Goal: Information Seeking & Learning: Learn about a topic

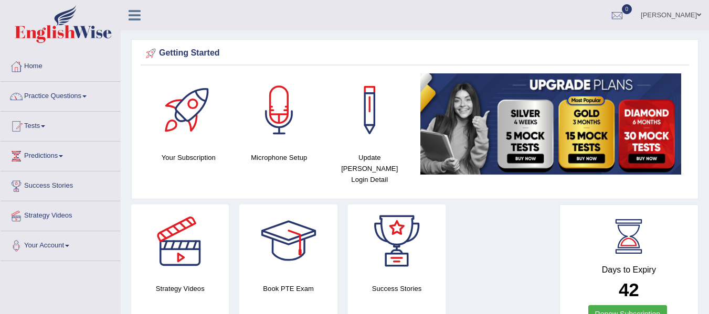
click at [89, 100] on link "Practice Questions" at bounding box center [61, 95] width 120 height 26
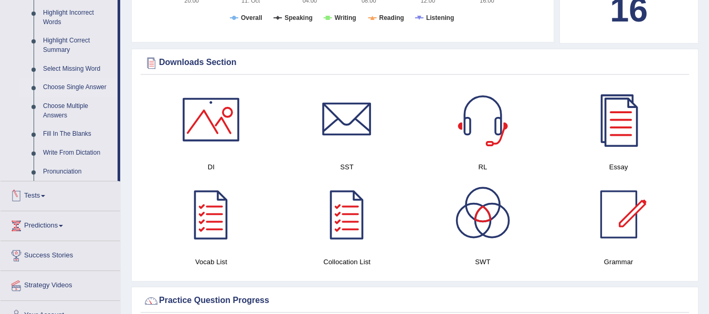
scroll to position [420, 0]
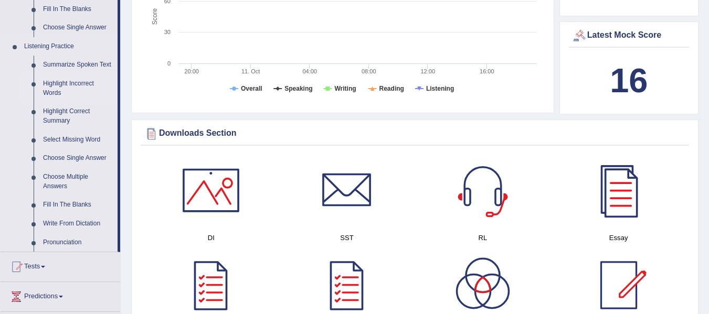
click at [68, 83] on link "Highlight Incorrect Words" at bounding box center [77, 88] width 79 height 28
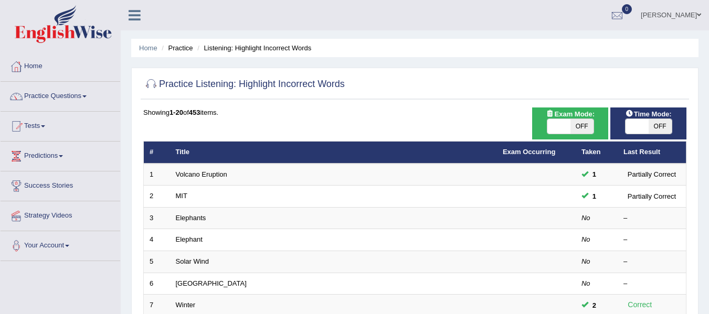
scroll to position [52, 0]
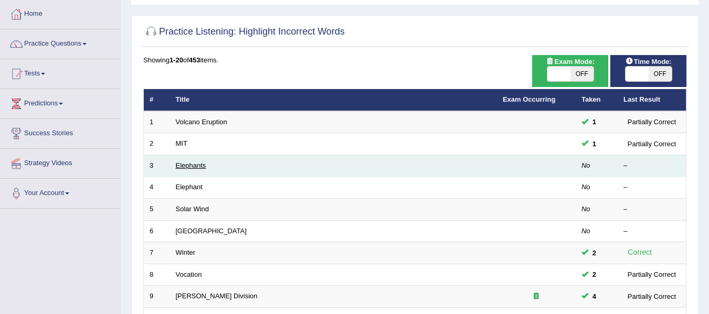
click at [184, 165] on link "Elephants" at bounding box center [191, 166] width 30 height 8
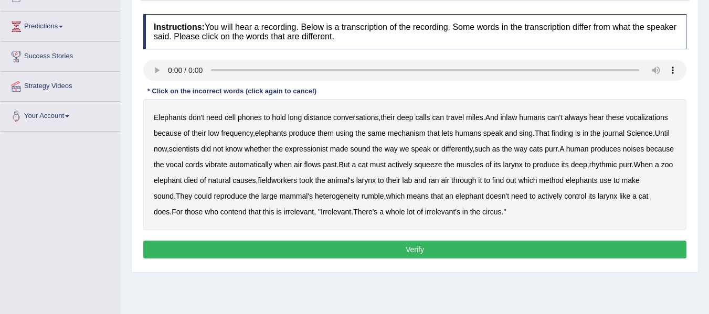
scroll to position [157, 0]
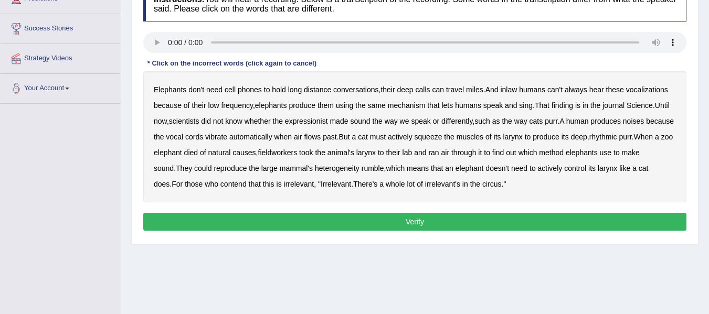
click at [517, 91] on b "inlaw" at bounding box center [508, 90] width 17 height 8
click at [301, 122] on b "expressionist" at bounding box center [306, 121] width 43 height 8
click at [297, 152] on b "fieldworkers" at bounding box center [277, 152] width 39 height 8
click at [351, 169] on b "heterogeneity" at bounding box center [337, 168] width 45 height 8
click at [230, 225] on button "Verify" at bounding box center [414, 222] width 543 height 18
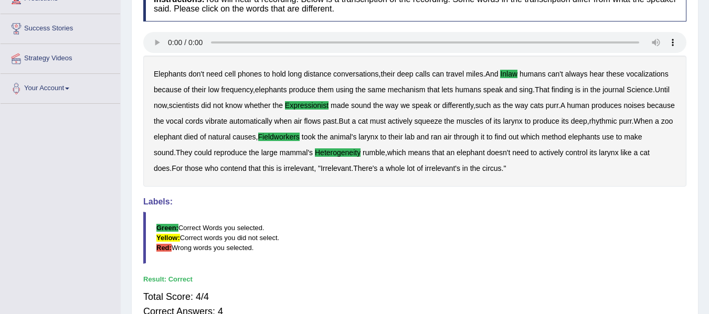
scroll to position [0, 0]
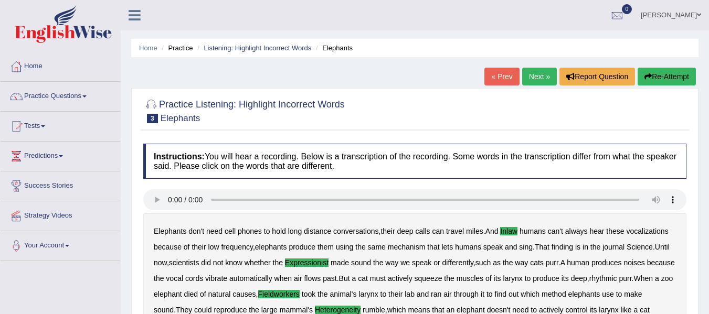
click at [546, 81] on link "Next »" at bounding box center [539, 77] width 35 height 18
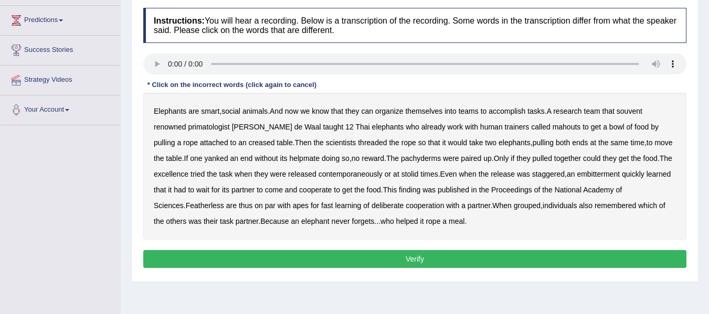
scroll to position [157, 0]
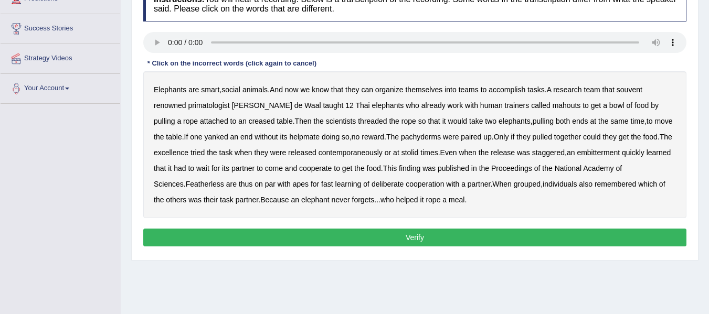
click at [642, 90] on b "souvent" at bounding box center [629, 90] width 26 height 8
click at [186, 186] on b "Featherless" at bounding box center [205, 184] width 38 height 8
click at [427, 91] on b "themselves" at bounding box center [423, 90] width 37 height 8
click at [416, 92] on b "themselves" at bounding box center [423, 90] width 37 height 8
click at [366, 241] on button "Verify" at bounding box center [414, 238] width 543 height 18
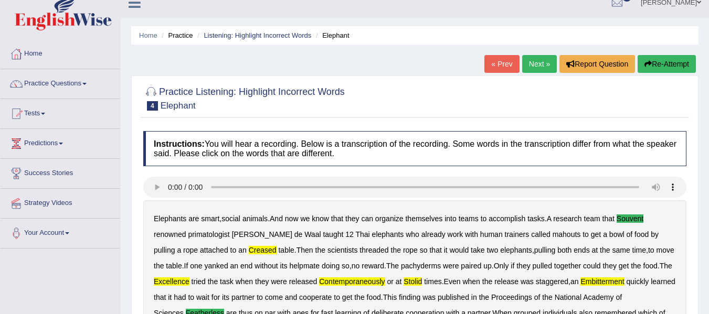
scroll to position [0, 0]
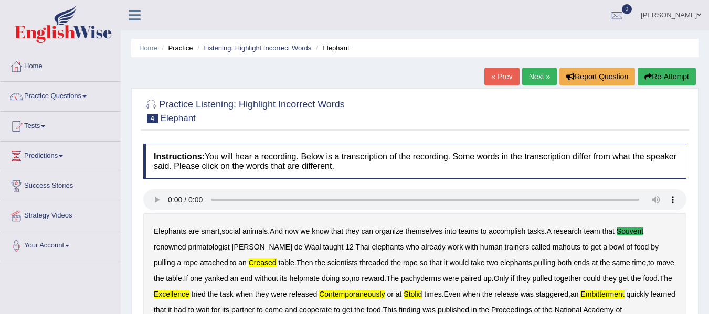
click at [669, 78] on button "Re-Attempt" at bounding box center [666, 77] width 58 height 18
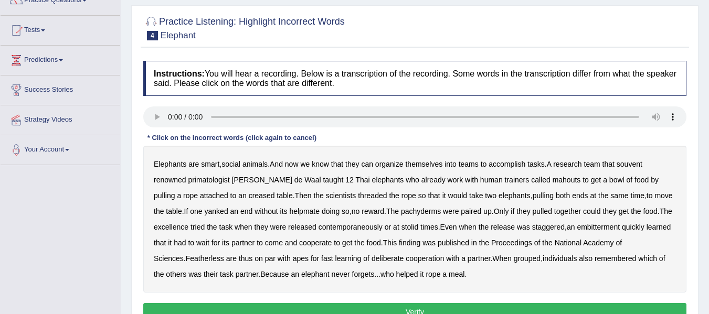
scroll to position [105, 0]
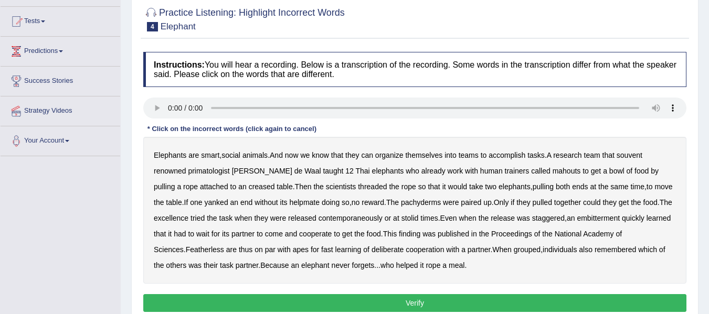
click at [636, 157] on b "souvent" at bounding box center [629, 155] width 26 height 8
click at [249, 186] on b "creased" at bounding box center [262, 187] width 26 height 8
click at [404, 217] on b "stolid" at bounding box center [409, 218] width 17 height 8
click at [186, 250] on b "Featherless" at bounding box center [205, 250] width 38 height 8
click at [178, 218] on b "excellence" at bounding box center [171, 218] width 35 height 8
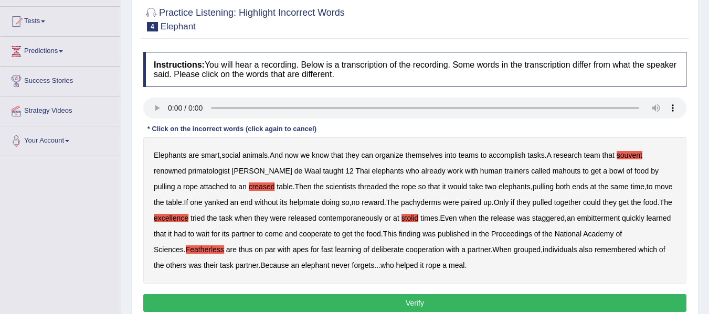
click at [219, 303] on button "Verify" at bounding box center [414, 303] width 543 height 18
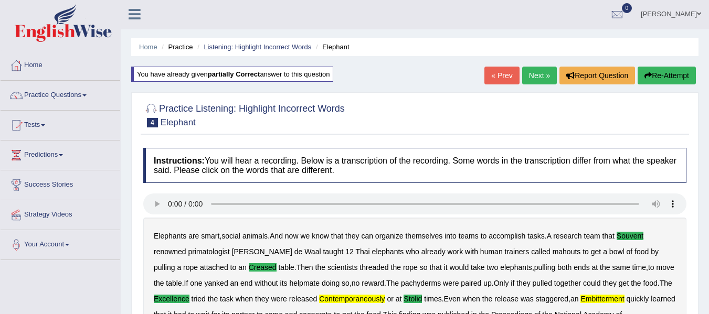
scroll to position [0, 0]
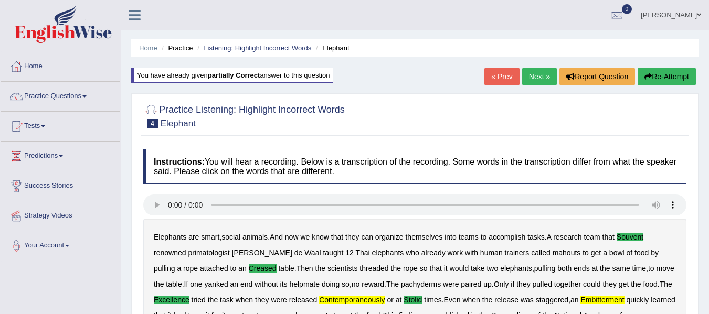
click at [539, 76] on link "Next »" at bounding box center [539, 77] width 35 height 18
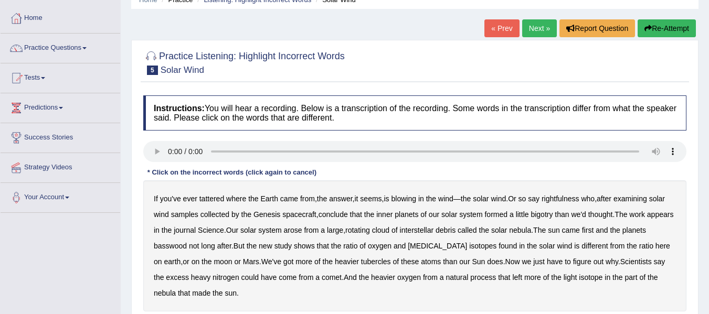
scroll to position [105, 0]
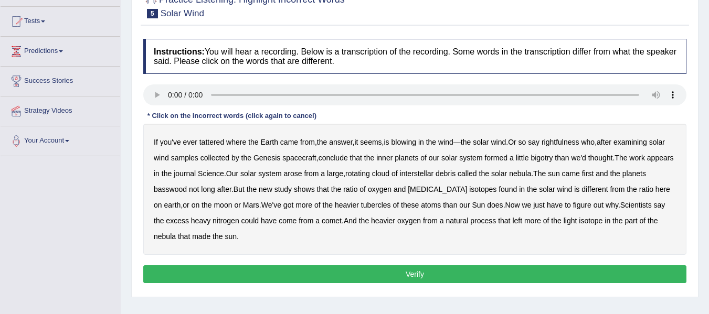
click at [208, 146] on b "tattered" at bounding box center [211, 142] width 25 height 8
click at [567, 140] on b "rightfulness" at bounding box center [560, 142] width 38 height 8
drag, startPoint x: 533, startPoint y: 154, endPoint x: 548, endPoint y: 155, distance: 14.7
click at [538, 157] on b "bigotry" at bounding box center [541, 158] width 22 height 8
click at [187, 190] on b "basswood" at bounding box center [170, 189] width 33 height 8
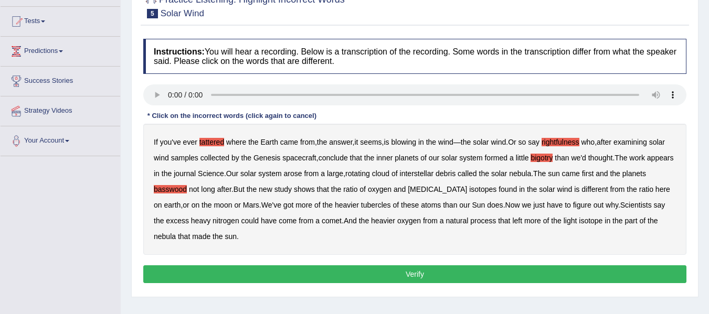
click at [447, 187] on b "biotin" at bounding box center [437, 189] width 59 height 8
click at [318, 271] on button "Verify" at bounding box center [414, 274] width 543 height 18
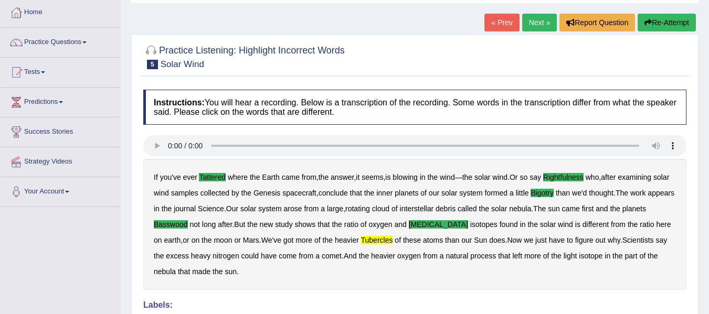
scroll to position [0, 0]
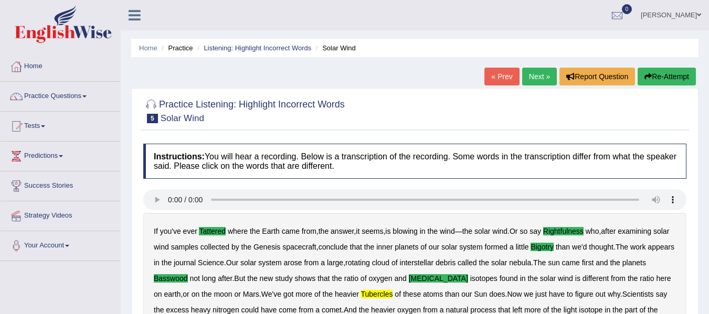
click at [530, 72] on link "Next »" at bounding box center [539, 77] width 35 height 18
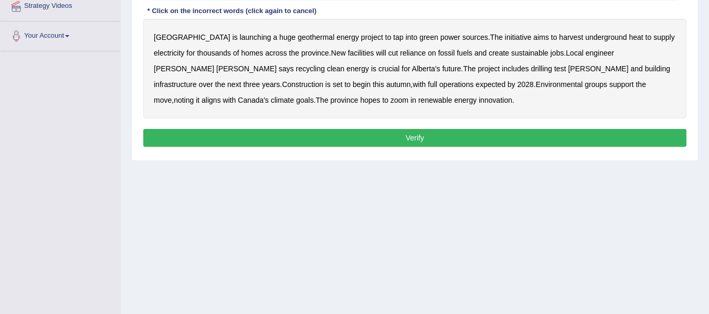
scroll to position [157, 0]
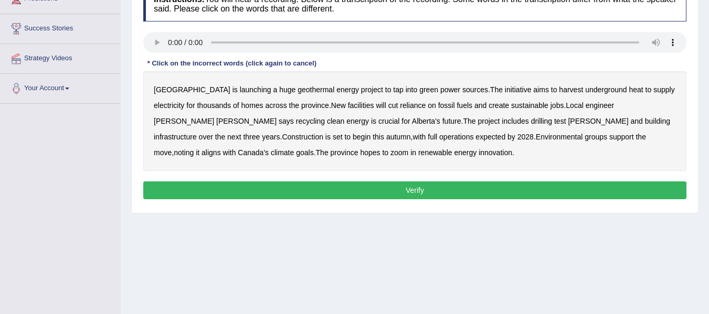
click at [566, 106] on b "Local" at bounding box center [574, 105] width 17 height 8
click at [566, 104] on b "Local" at bounding box center [574, 105] width 17 height 8
click at [609, 136] on b "support" at bounding box center [621, 137] width 25 height 8
click at [313, 148] on b "goals" at bounding box center [304, 152] width 17 height 8
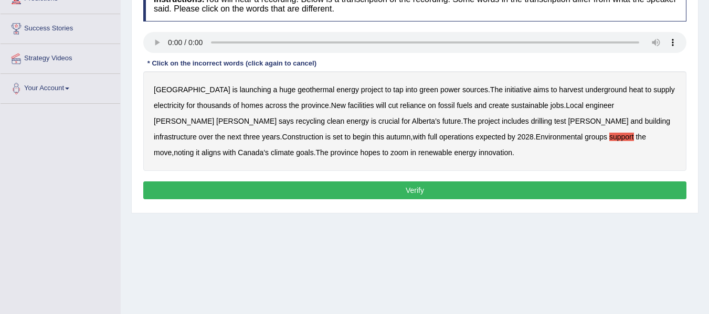
click at [325, 117] on b "recycling" at bounding box center [310, 121] width 29 height 8
click at [390, 153] on b "zoom" at bounding box center [399, 152] width 18 height 8
click at [231, 188] on button "Verify" at bounding box center [414, 191] width 543 height 18
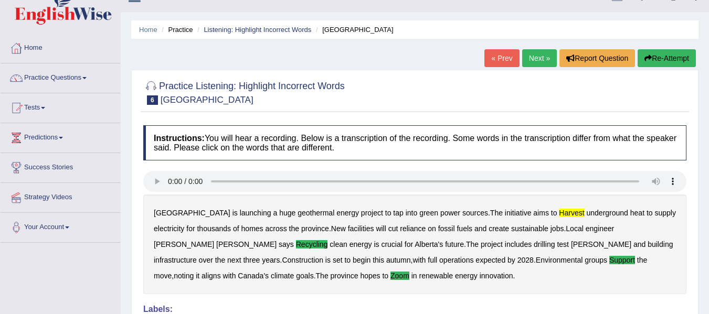
scroll to position [0, 0]
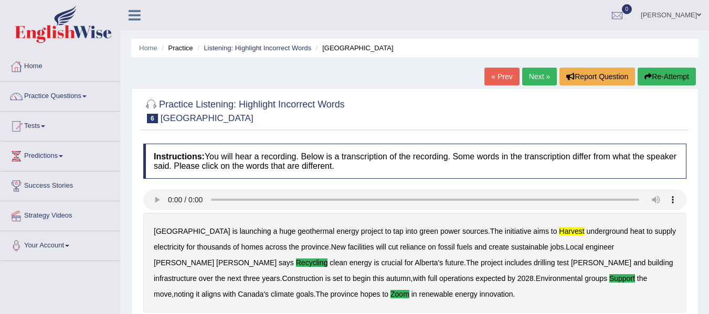
click at [529, 75] on link "Next »" at bounding box center [539, 77] width 35 height 18
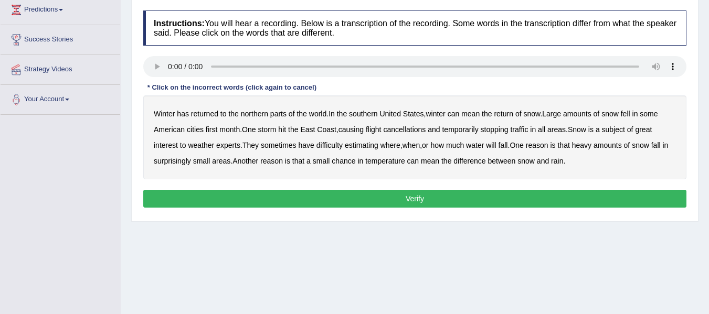
scroll to position [157, 0]
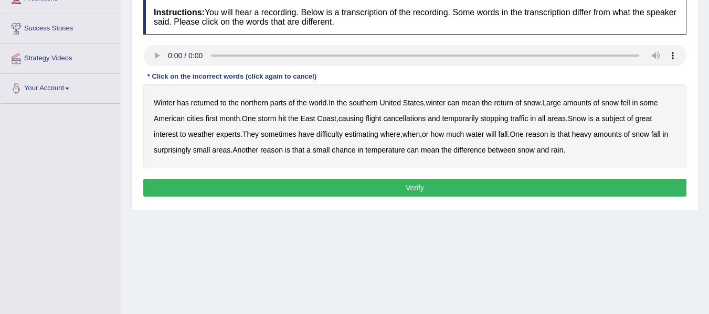
click at [365, 103] on b "southern" at bounding box center [363, 103] width 28 height 8
click at [209, 121] on b "first" at bounding box center [212, 118] width 12 height 8
click at [543, 121] on b "all" at bounding box center [541, 118] width 7 height 8
click at [482, 135] on b "water" at bounding box center [475, 134] width 18 height 8
click at [348, 150] on b "chance" at bounding box center [344, 150] width 24 height 8
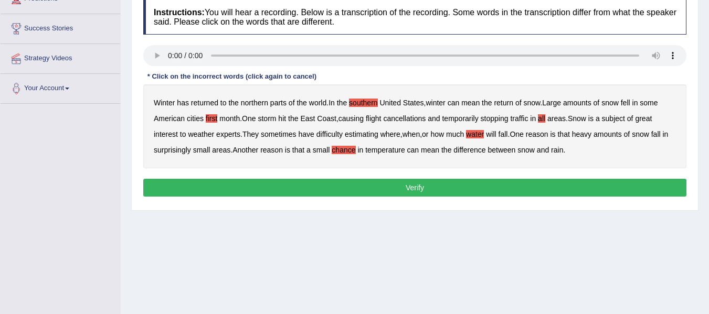
click at [450, 186] on button "Verify" at bounding box center [414, 188] width 543 height 18
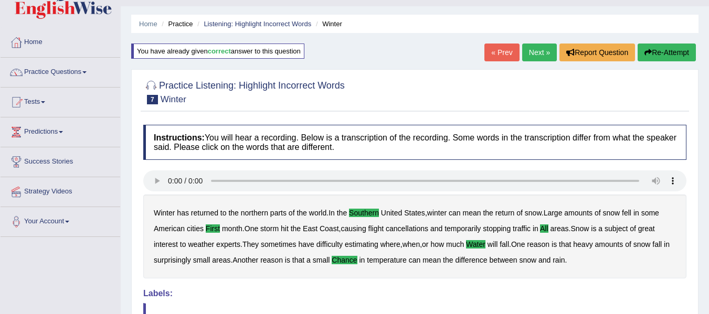
scroll to position [0, 0]
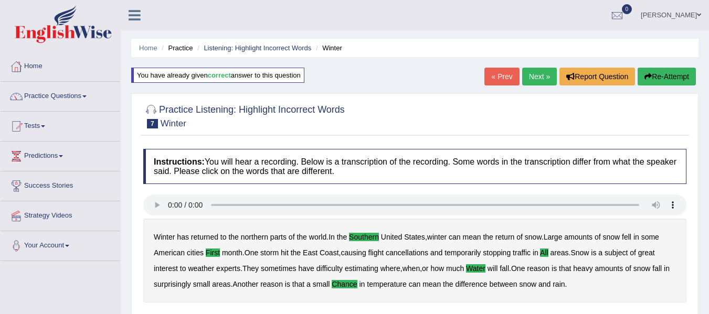
click at [531, 75] on link "Next »" at bounding box center [539, 77] width 35 height 18
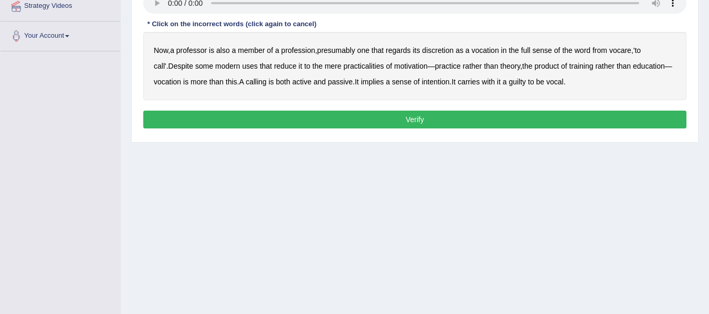
click at [439, 52] on b "discretion" at bounding box center [437, 50] width 31 height 8
click at [394, 66] on b "motivation" at bounding box center [411, 66] width 34 height 8
click at [430, 82] on b "intention" at bounding box center [436, 82] width 28 height 8
click at [442, 127] on button "Verify" at bounding box center [414, 120] width 543 height 18
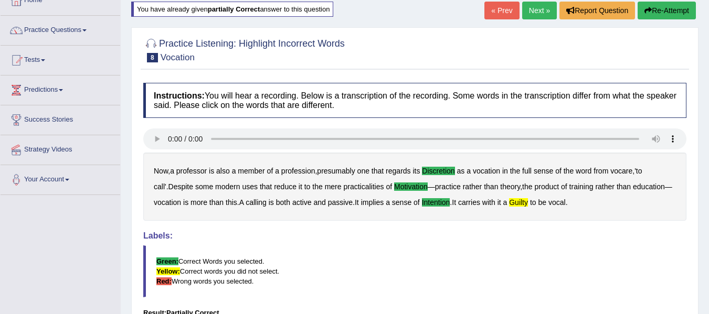
scroll to position [52, 0]
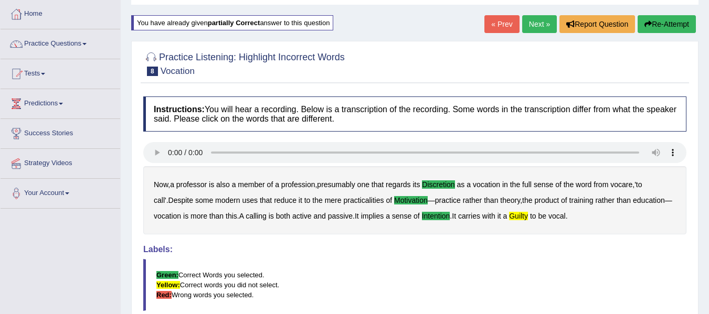
click at [533, 23] on link "Next »" at bounding box center [539, 24] width 35 height 18
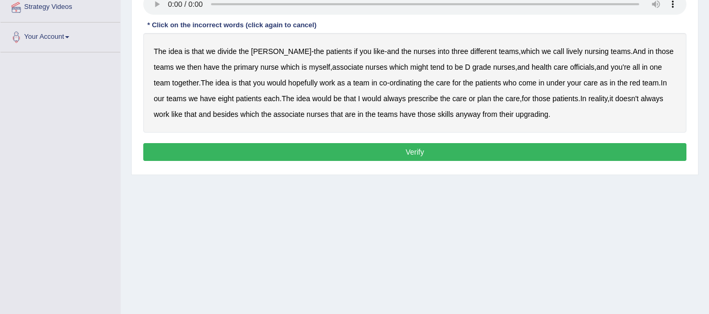
scroll to position [210, 0]
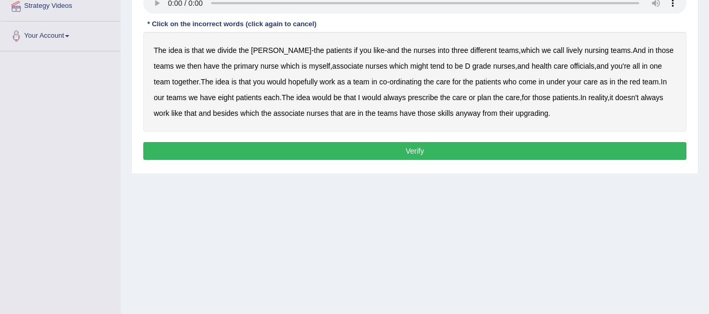
click at [566, 50] on b "lively" at bounding box center [574, 50] width 16 height 8
click at [570, 66] on b "officials" at bounding box center [582, 66] width 24 height 8
click at [386, 97] on b "always" at bounding box center [394, 97] width 23 height 8
click at [220, 115] on b "besides" at bounding box center [225, 113] width 25 height 8
click at [532, 111] on b "upgrading" at bounding box center [532, 113] width 33 height 8
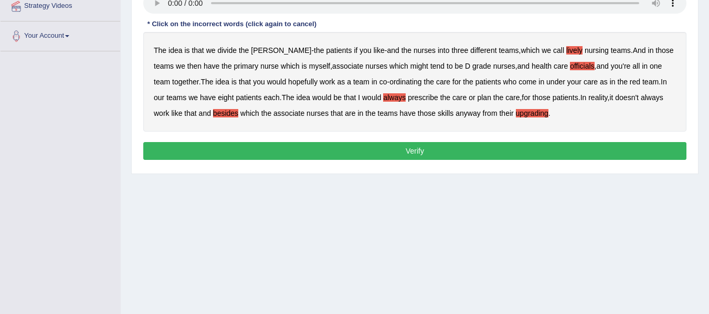
click at [521, 148] on button "Verify" at bounding box center [414, 151] width 543 height 18
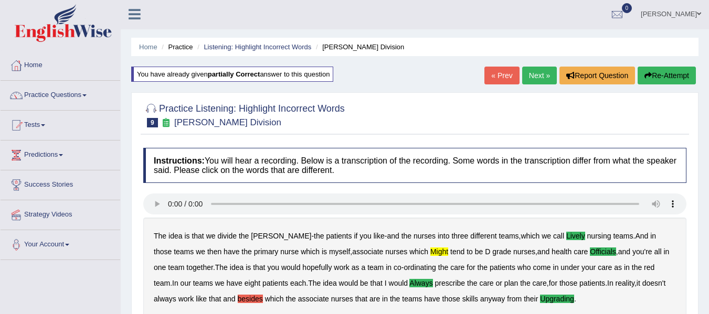
scroll to position [0, 0]
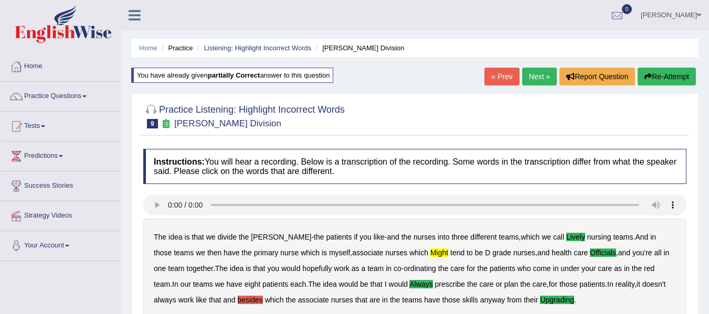
click at [527, 74] on link "Next »" at bounding box center [539, 77] width 35 height 18
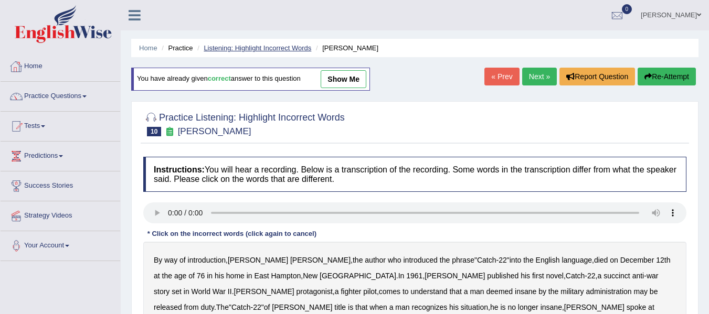
click at [233, 49] on link "Listening: Highlight Incorrect Words" at bounding box center [258, 48] width 108 height 8
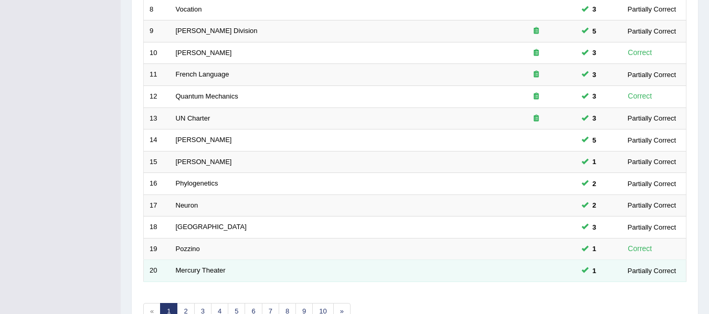
scroll to position [380, 0]
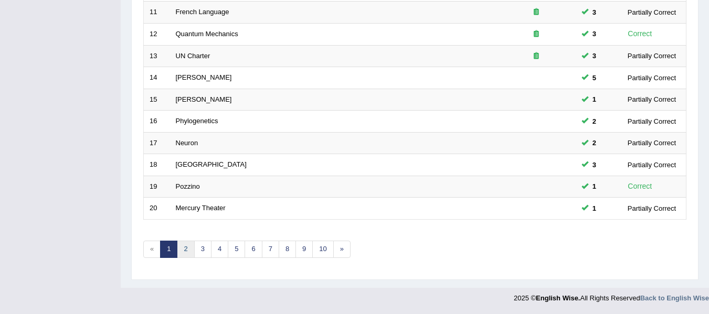
click at [180, 252] on link "2" at bounding box center [185, 249] width 17 height 17
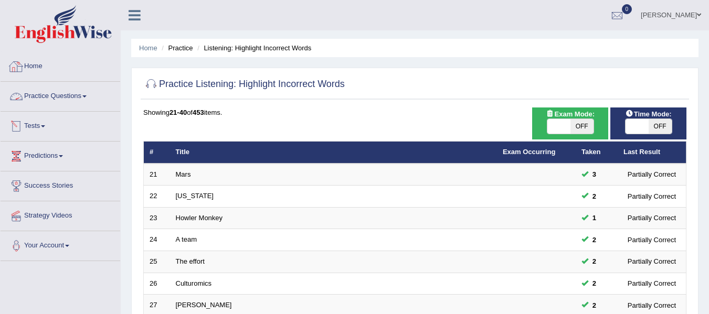
click at [81, 97] on link "Practice Questions" at bounding box center [61, 95] width 120 height 26
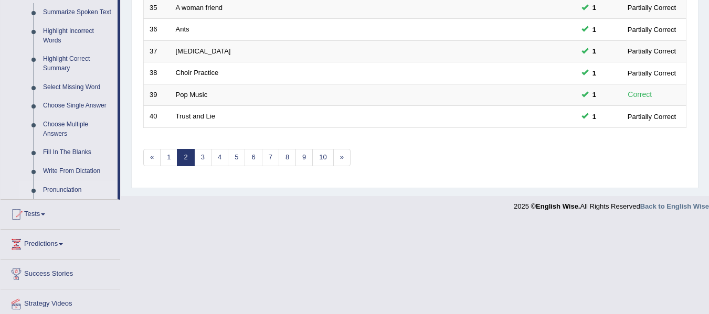
scroll to position [420, 0]
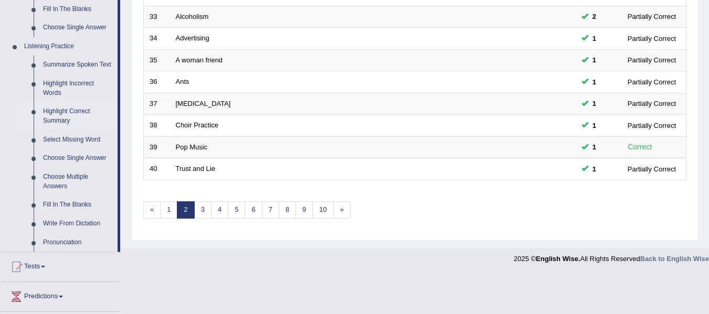
click at [71, 115] on link "Highlight Correct Summary" at bounding box center [77, 116] width 79 height 28
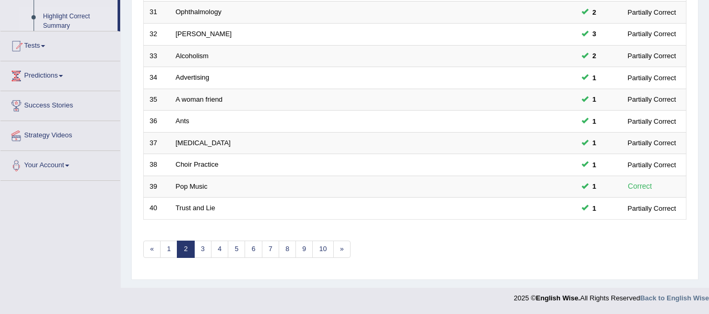
scroll to position [147, 0]
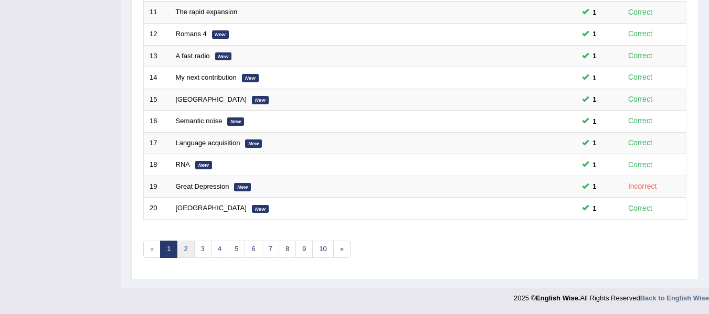
click at [186, 251] on link "2" at bounding box center [185, 249] width 17 height 17
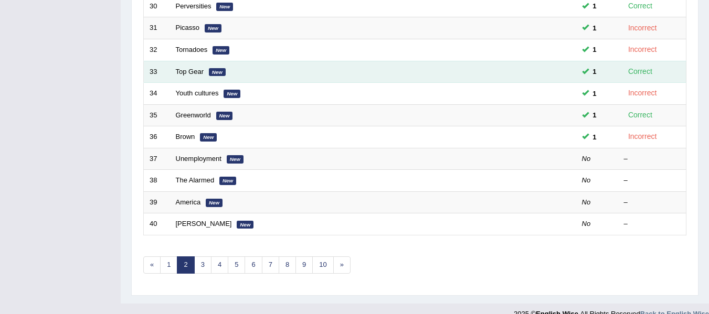
scroll to position [380, 0]
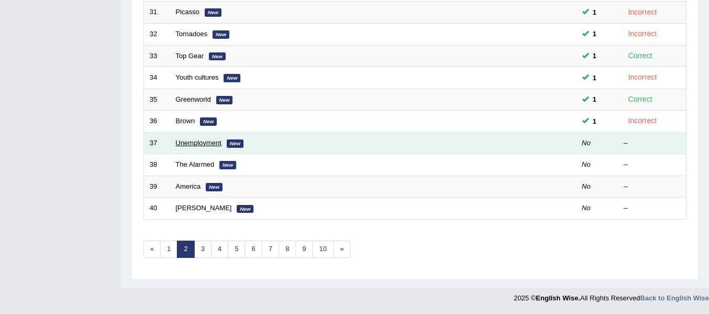
click at [200, 143] on link "Unemployment" at bounding box center [199, 143] width 46 height 8
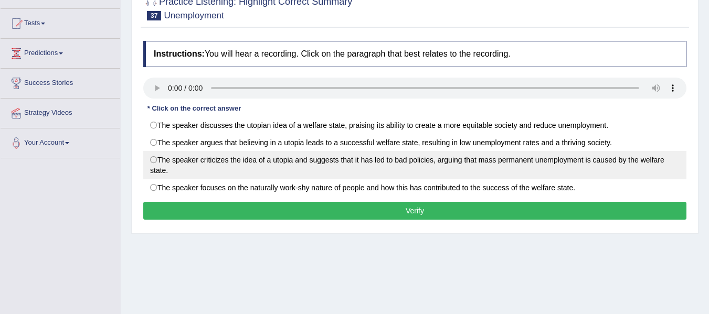
scroll to position [105, 0]
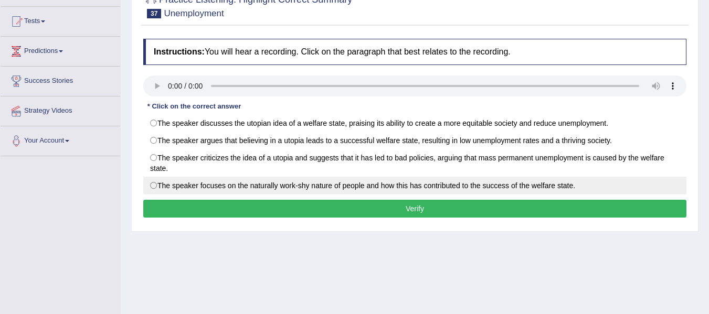
click at [166, 185] on label "The speaker focuses on the naturally work-shy nature of people and how this has…" at bounding box center [414, 186] width 543 height 18
radio input "true"
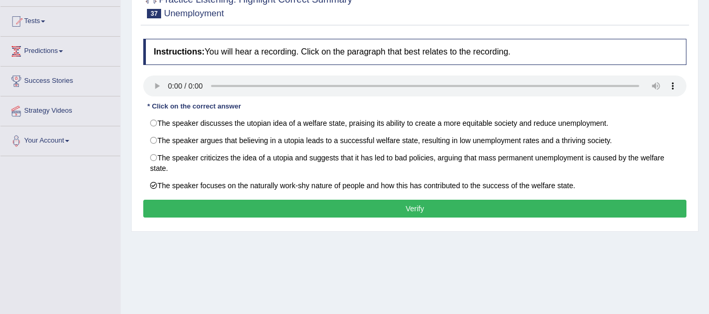
click at [181, 206] on button "Verify" at bounding box center [414, 209] width 543 height 18
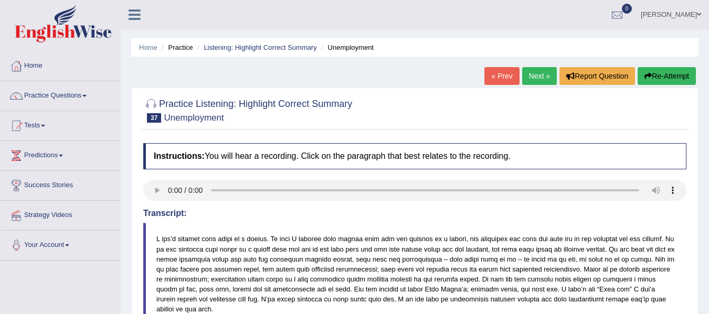
scroll to position [0, 0]
click at [530, 80] on link "Next »" at bounding box center [539, 77] width 35 height 18
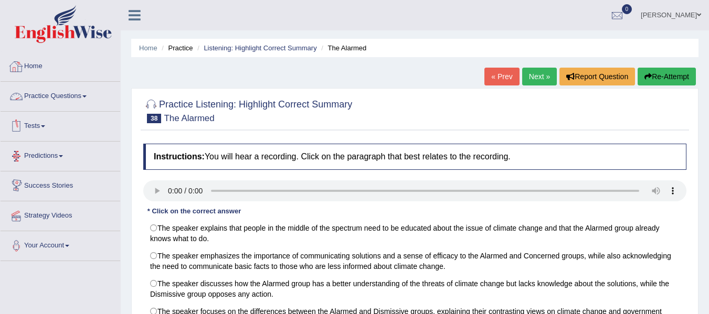
click at [82, 99] on link "Practice Questions" at bounding box center [61, 95] width 120 height 26
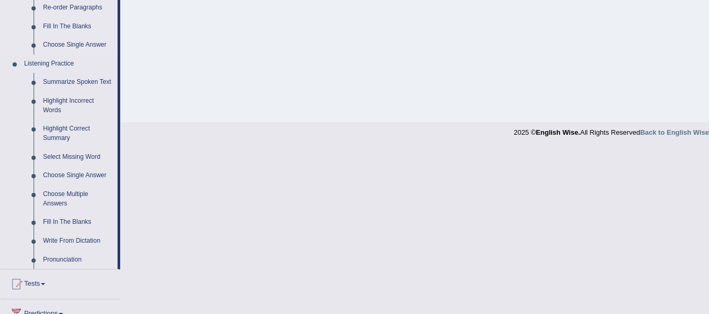
scroll to position [420, 0]
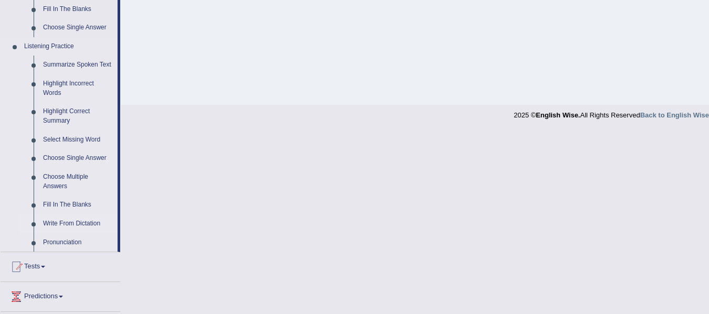
click at [65, 223] on link "Write From Dictation" at bounding box center [77, 224] width 79 height 19
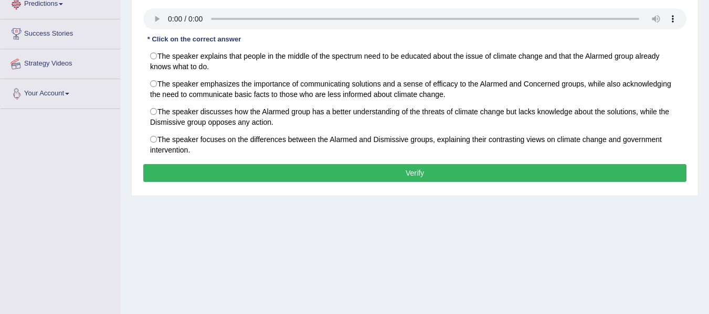
scroll to position [237, 0]
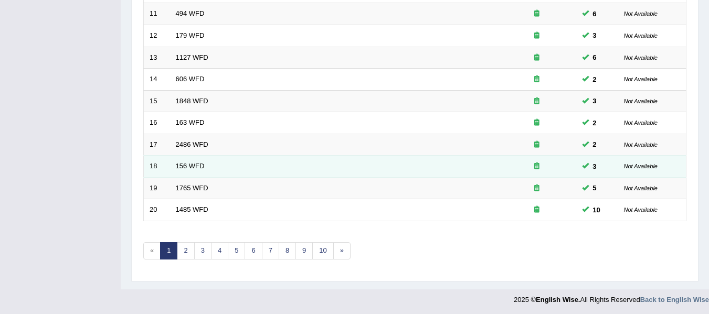
scroll to position [380, 0]
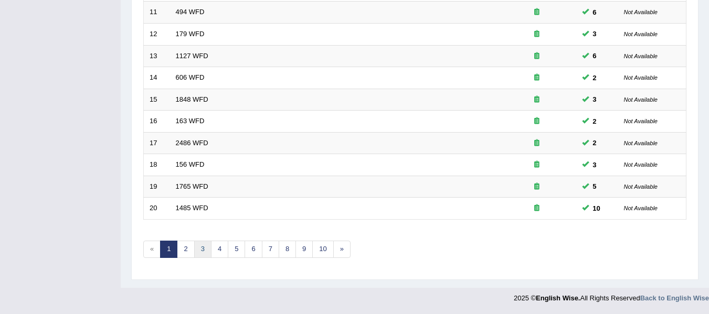
click at [195, 251] on link "3" at bounding box center [202, 249] width 17 height 17
click at [219, 253] on link "4" at bounding box center [219, 249] width 17 height 17
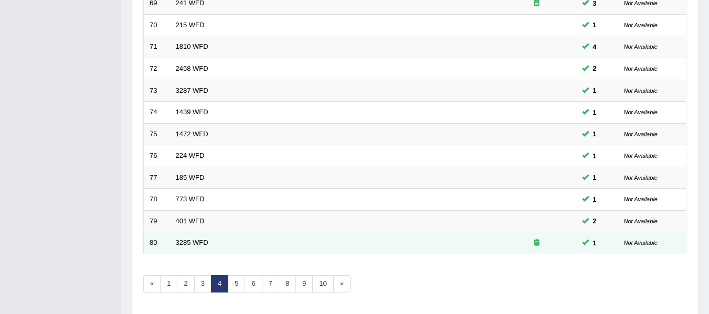
scroll to position [380, 0]
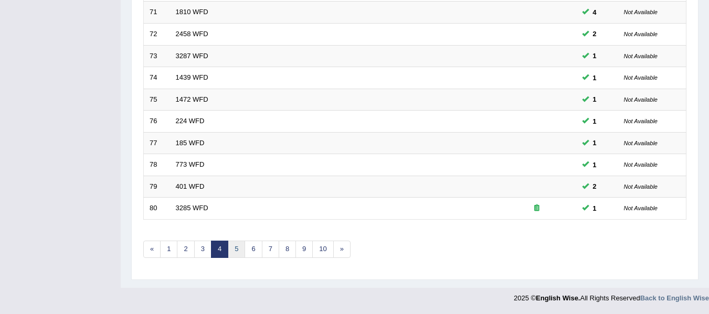
click at [232, 251] on link "5" at bounding box center [236, 249] width 17 height 17
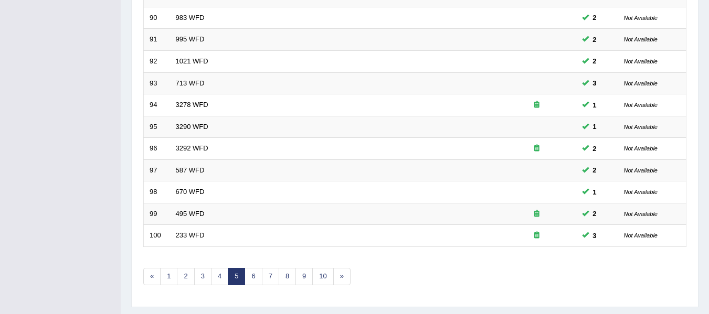
scroll to position [380, 0]
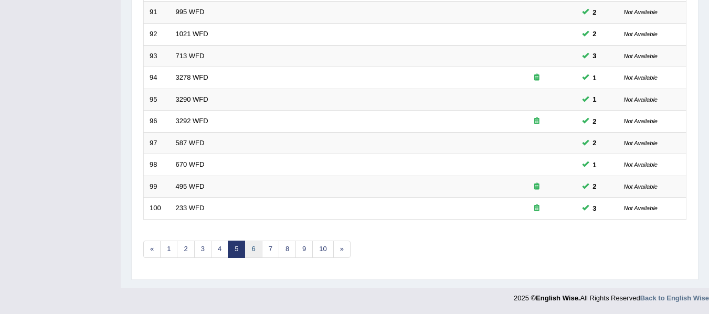
click at [253, 251] on link "6" at bounding box center [252, 249] width 17 height 17
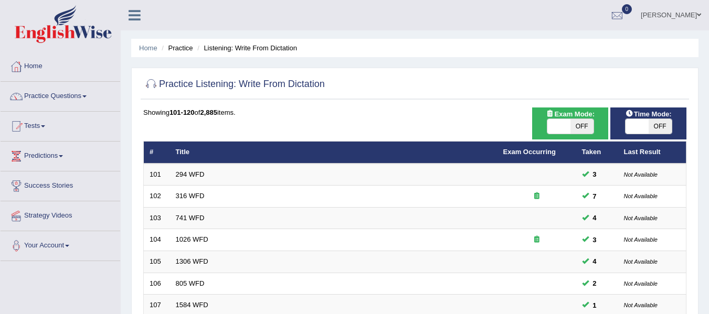
click at [71, 93] on link "Practice Questions" at bounding box center [61, 95] width 120 height 26
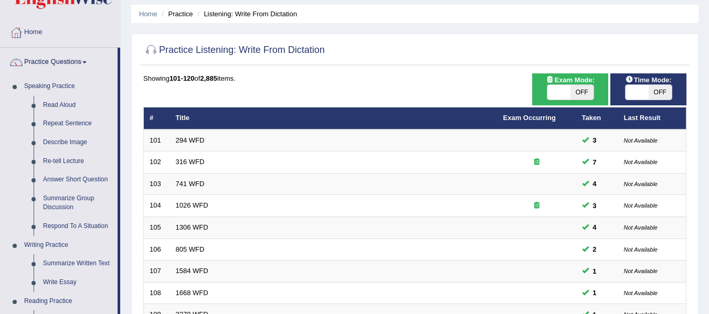
scroll to position [52, 0]
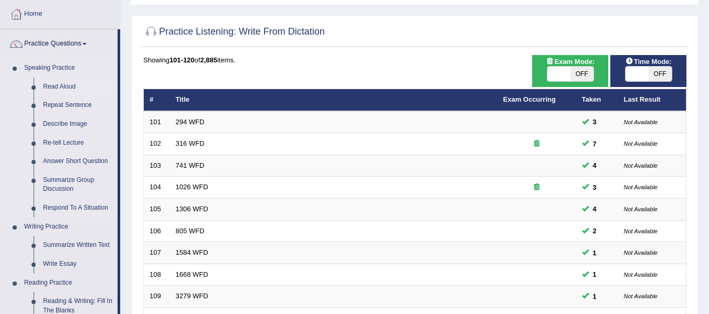
click at [70, 90] on link "Read Aloud" at bounding box center [77, 87] width 79 height 19
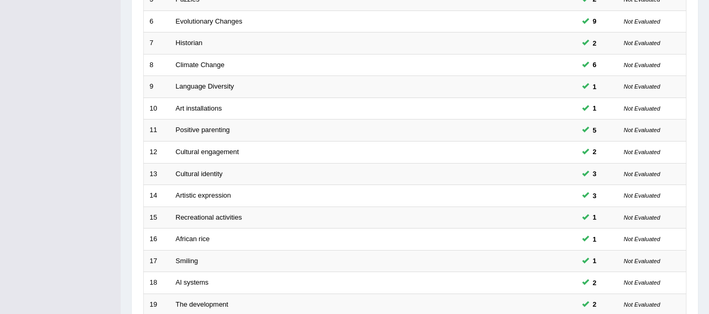
scroll to position [380, 0]
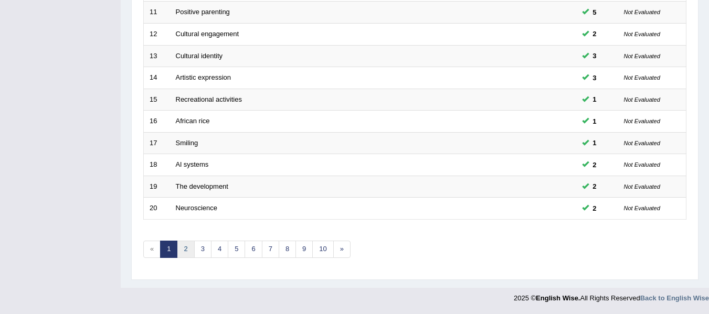
click at [188, 250] on link "2" at bounding box center [185, 249] width 17 height 17
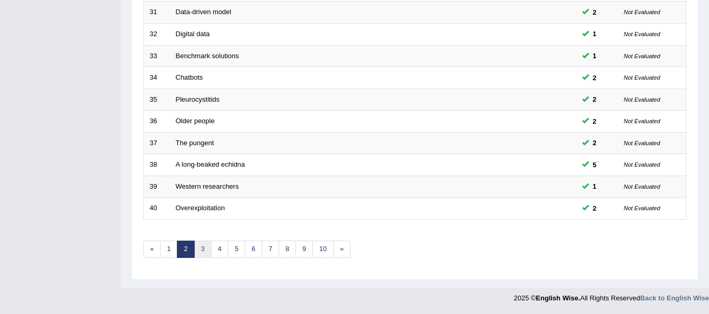
click at [204, 248] on link "3" at bounding box center [202, 249] width 17 height 17
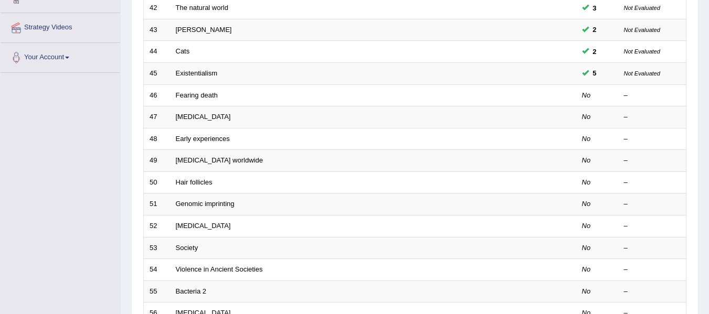
scroll to position [210, 0]
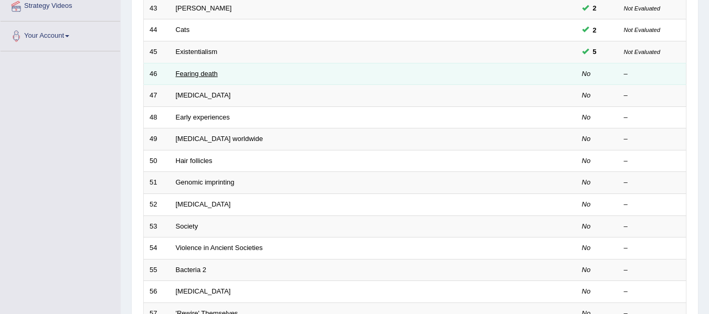
click at [206, 74] on link "Fearing death" at bounding box center [197, 74] width 42 height 8
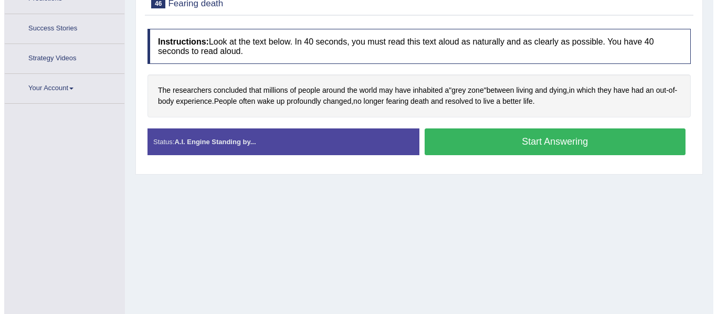
scroll to position [183, 0]
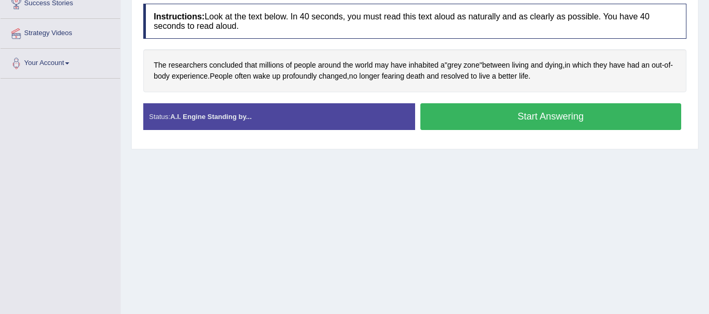
click at [469, 120] on button "Start Answering" at bounding box center [550, 116] width 261 height 27
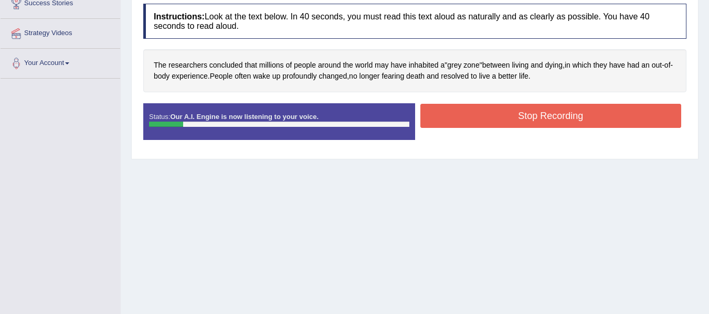
click at [462, 116] on button "Stop Recording" at bounding box center [550, 116] width 261 height 24
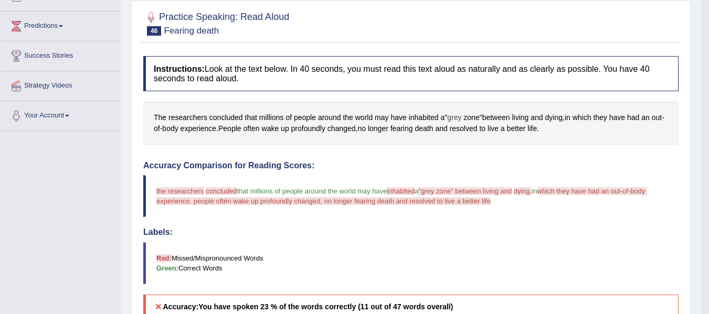
scroll to position [78, 0]
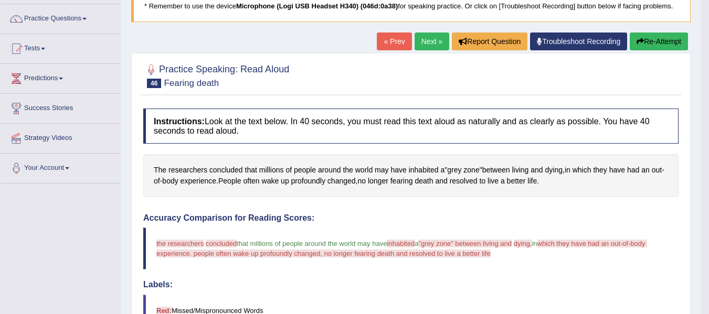
click at [422, 49] on link "Next »" at bounding box center [431, 42] width 35 height 18
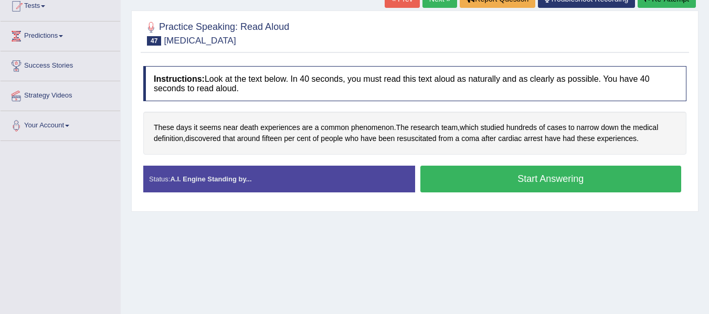
scroll to position [157, 0]
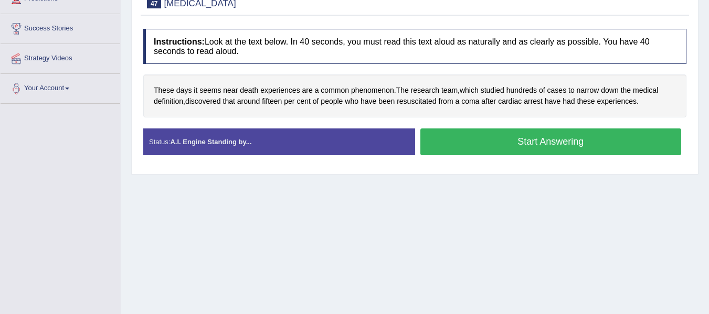
click at [493, 140] on button "Start Answering" at bounding box center [550, 142] width 261 height 27
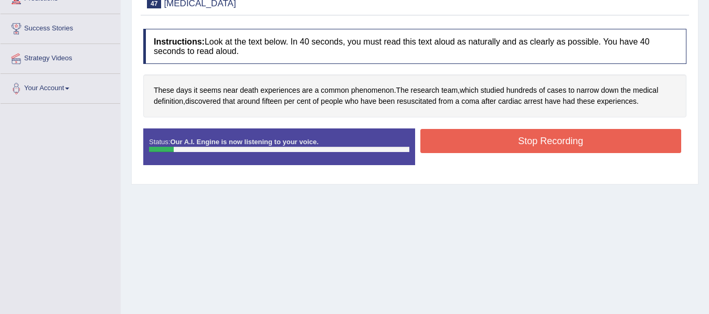
click at [493, 139] on button "Stop Recording" at bounding box center [550, 141] width 261 height 24
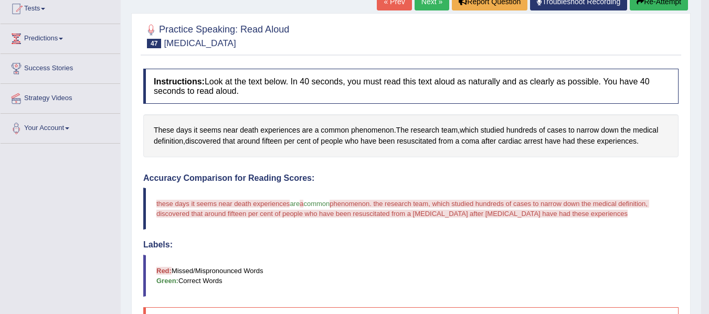
scroll to position [0, 0]
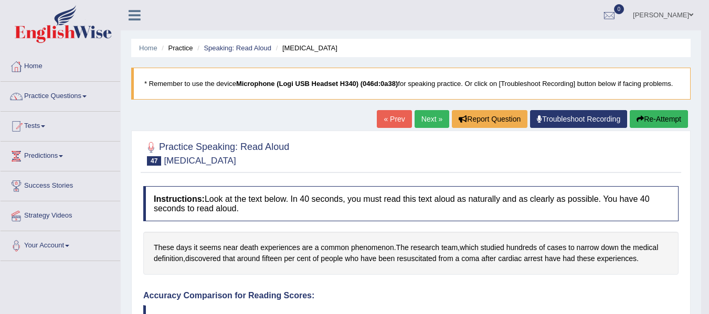
click at [649, 118] on button "Re-Attempt" at bounding box center [659, 119] width 58 height 18
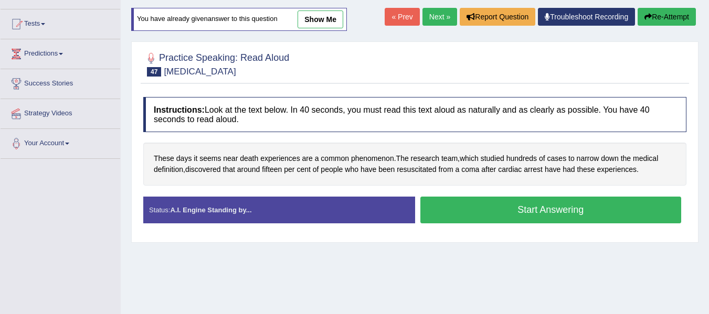
scroll to position [157, 0]
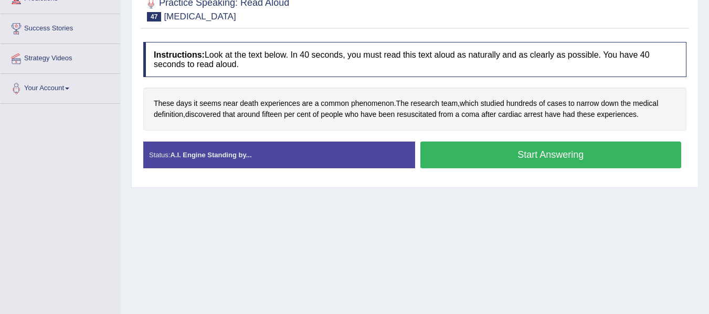
click at [480, 152] on button "Start Answering" at bounding box center [550, 155] width 261 height 27
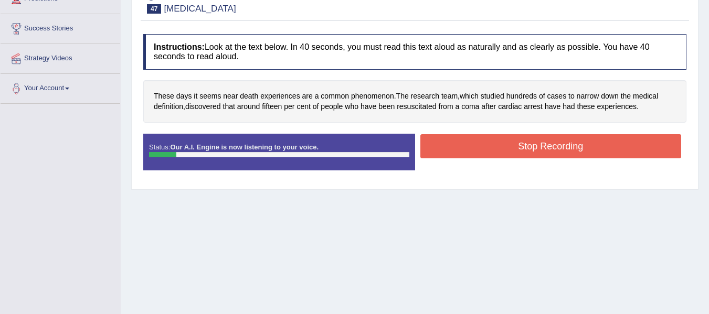
click at [488, 148] on button "Stop Recording" at bounding box center [550, 146] width 261 height 24
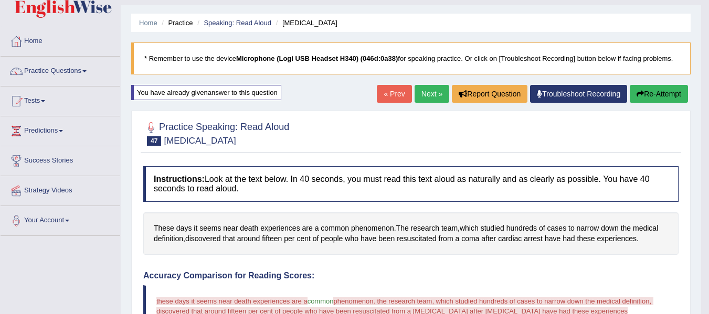
scroll to position [19, 0]
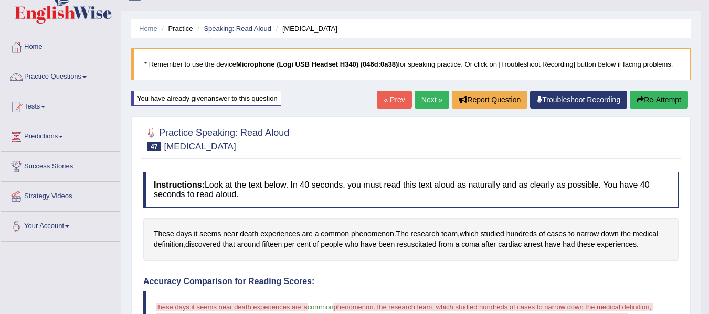
click at [644, 102] on button "Re-Attempt" at bounding box center [659, 100] width 58 height 18
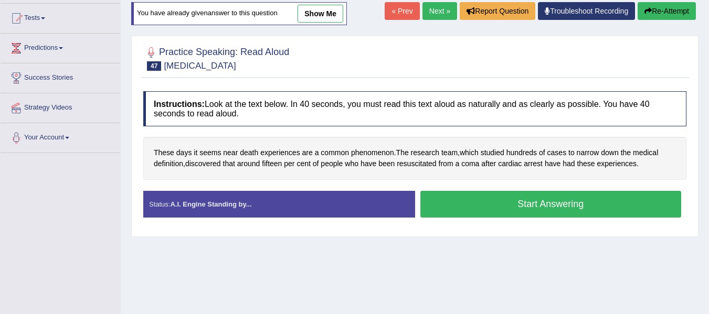
scroll to position [124, 0]
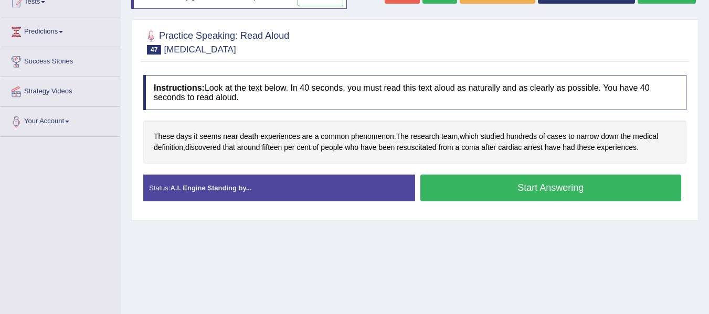
click at [541, 193] on button "Start Answering" at bounding box center [550, 188] width 261 height 27
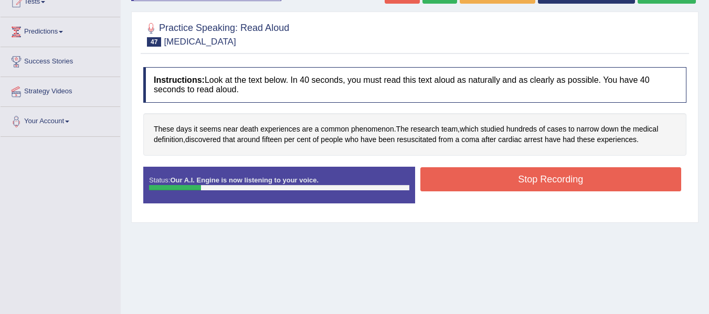
click at [502, 178] on button "Stop Recording" at bounding box center [550, 179] width 261 height 24
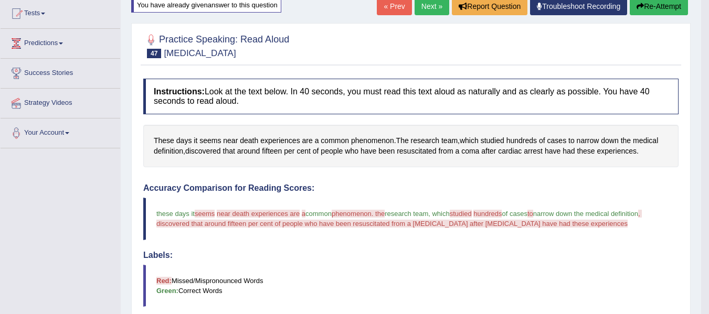
scroll to position [72, 0]
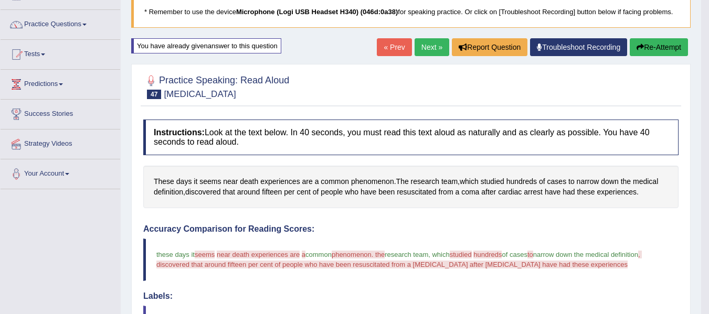
click at [657, 48] on button "Re-Attempt" at bounding box center [659, 47] width 58 height 18
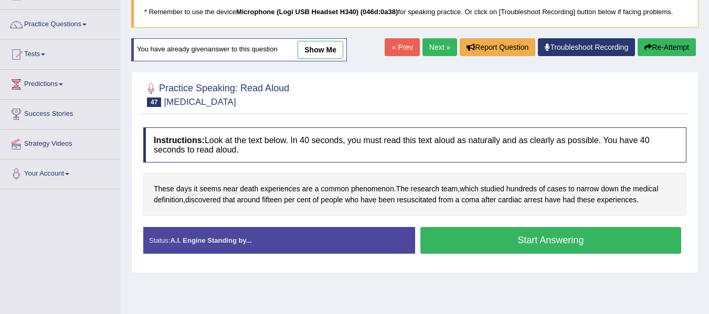
scroll to position [72, 0]
click at [505, 236] on button "Start Answering" at bounding box center [550, 240] width 261 height 27
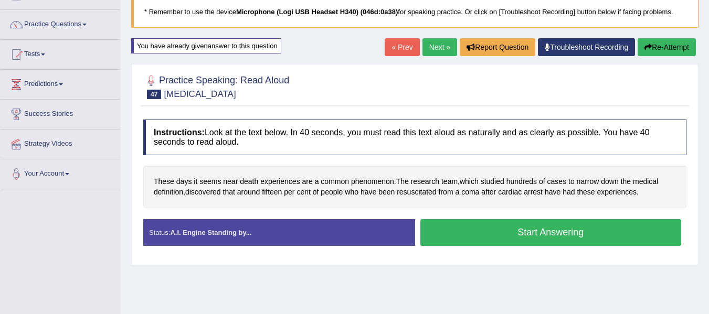
scroll to position [0, 0]
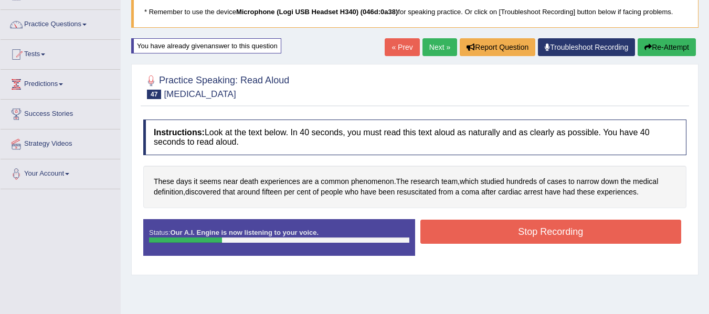
click at [450, 227] on button "Stop Recording" at bounding box center [550, 232] width 261 height 24
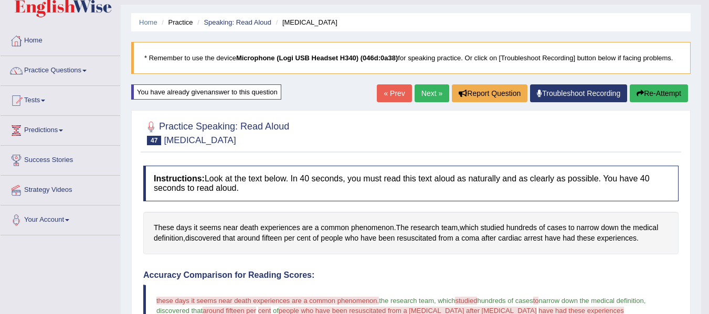
scroll to position [19, 0]
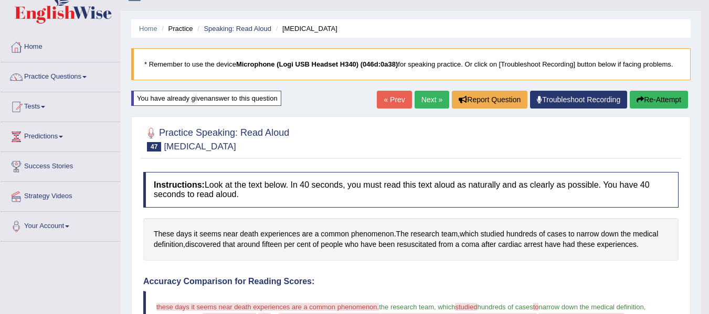
click at [636, 98] on icon "button" at bounding box center [639, 99] width 7 height 7
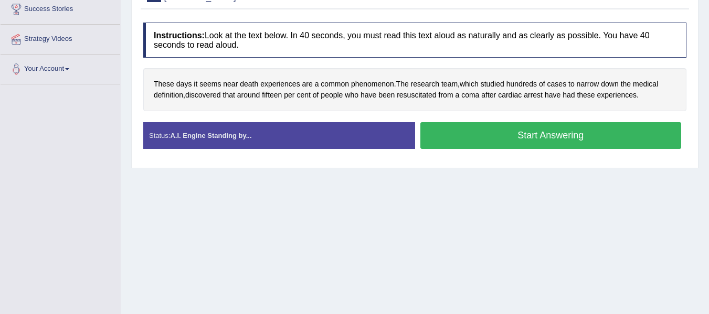
click at [463, 147] on button "Start Answering" at bounding box center [550, 135] width 261 height 27
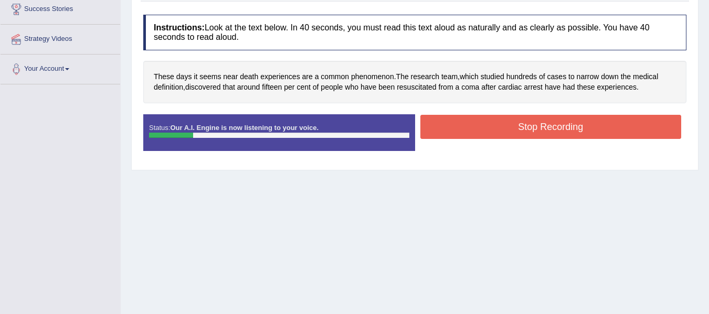
click at [616, 143] on div "Status: Our A.I. Engine is now listening to your voice. Start Answering Stop Re…" at bounding box center [414, 137] width 543 height 47
click at [616, 131] on button "Stop Recording" at bounding box center [550, 127] width 261 height 24
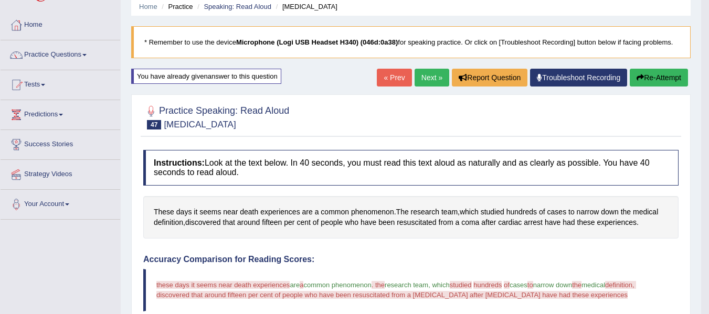
scroll to position [19, 0]
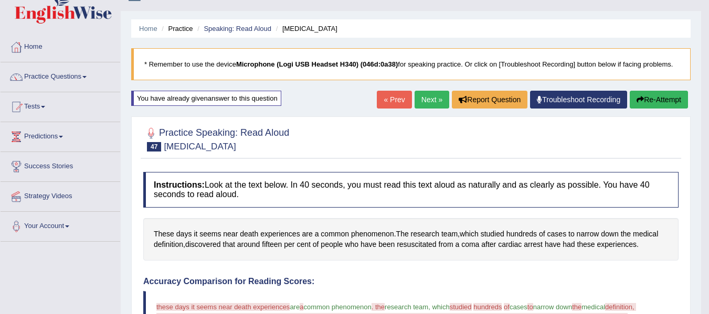
click at [652, 101] on button "Re-Attempt" at bounding box center [659, 100] width 58 height 18
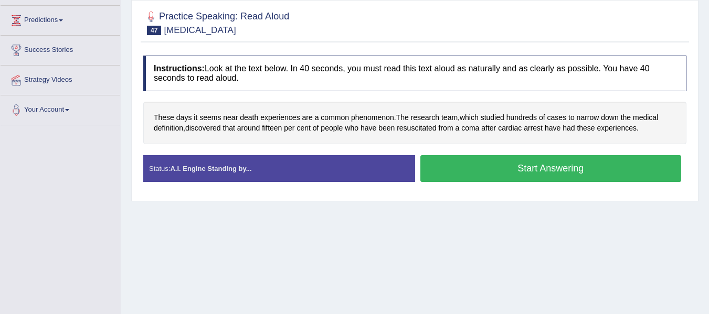
click at [460, 170] on button "Start Answering" at bounding box center [550, 168] width 261 height 27
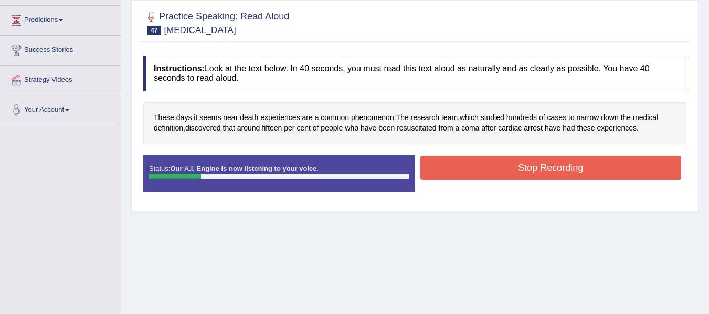
click at [562, 170] on button "Stop Recording" at bounding box center [550, 168] width 261 height 24
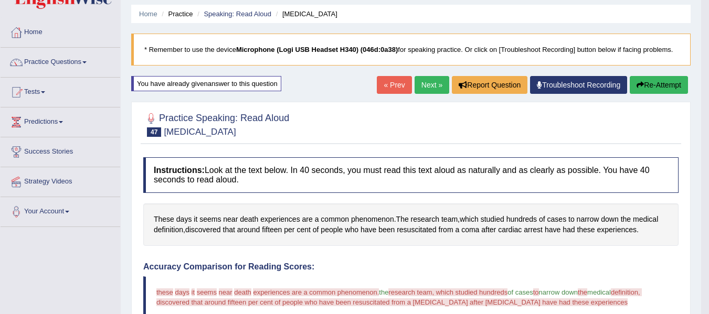
scroll to position [52, 0]
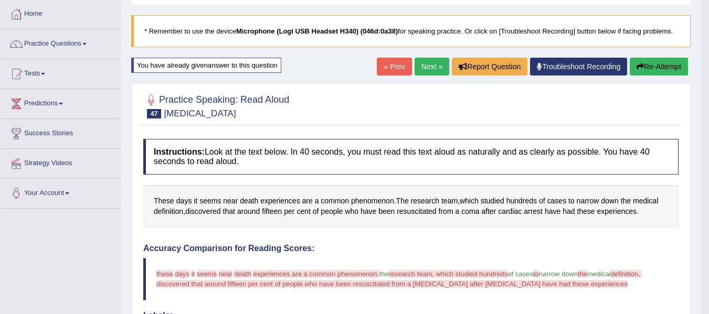
click at [666, 66] on button "Re-Attempt" at bounding box center [659, 67] width 58 height 18
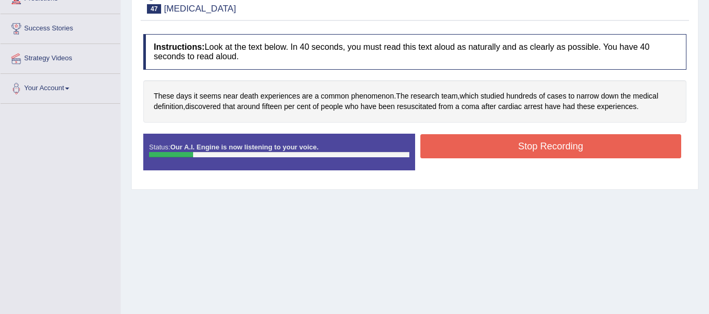
click at [557, 141] on button "Stop Recording" at bounding box center [550, 146] width 261 height 24
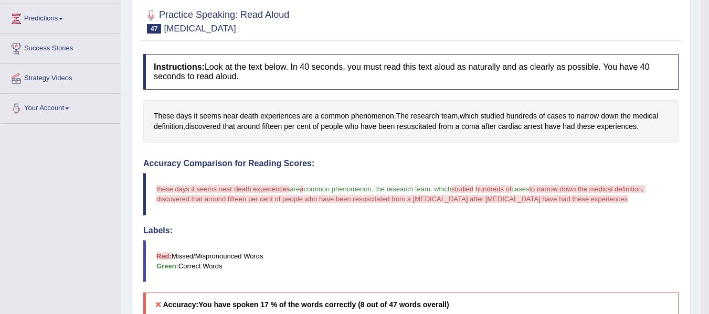
scroll to position [19, 0]
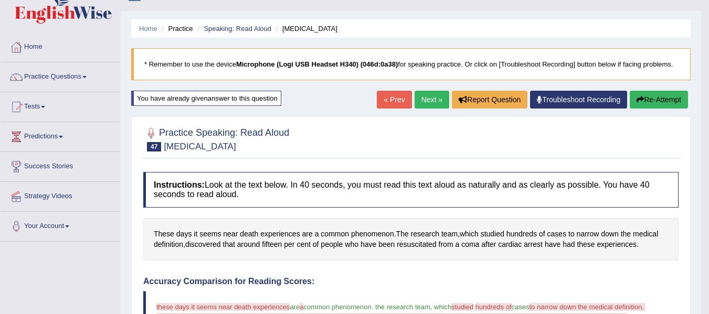
click at [658, 101] on button "Re-Attempt" at bounding box center [659, 100] width 58 height 18
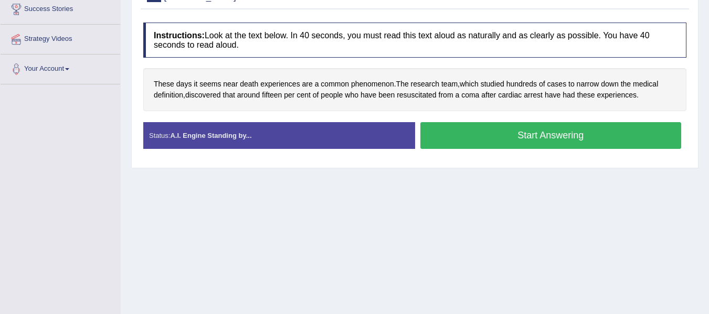
click at [494, 146] on button "Start Answering" at bounding box center [550, 135] width 261 height 27
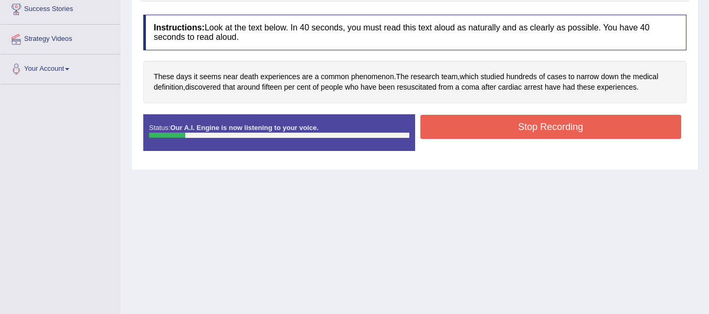
click at [548, 130] on button "Stop Recording" at bounding box center [550, 127] width 261 height 24
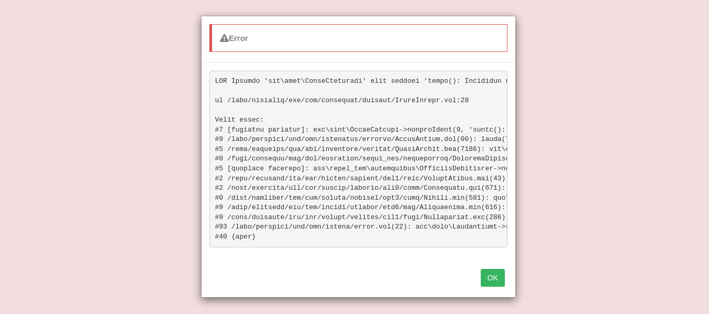
scroll to position [242, 0]
click at [495, 285] on button "OK" at bounding box center [493, 278] width 24 height 18
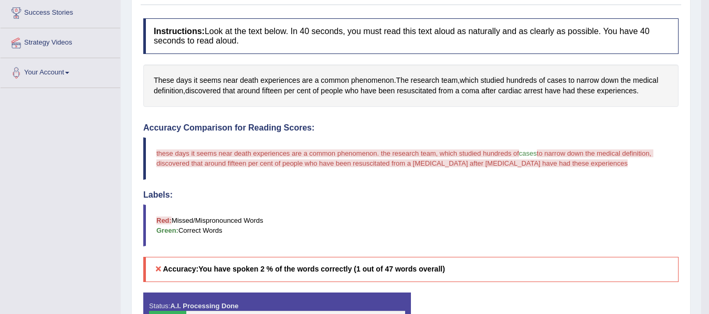
scroll to position [0, 0]
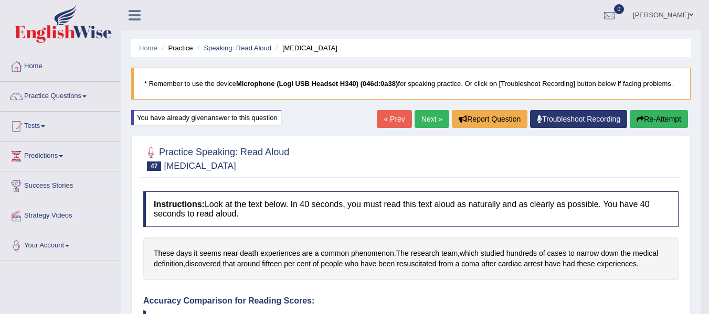
click at [428, 123] on link "Next »" at bounding box center [431, 119] width 35 height 18
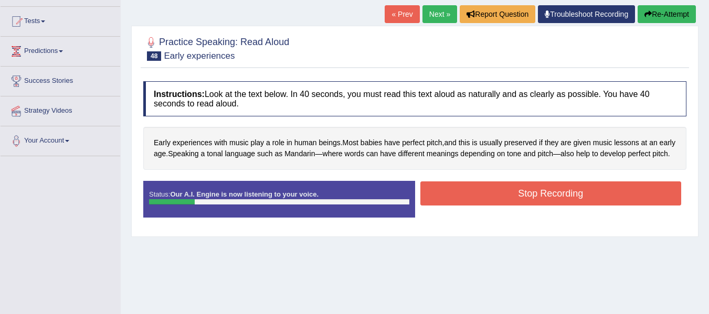
click at [519, 205] on button "Stop Recording" at bounding box center [550, 194] width 261 height 24
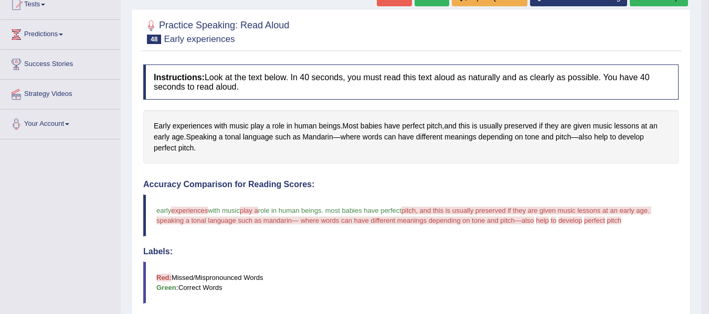
scroll to position [105, 0]
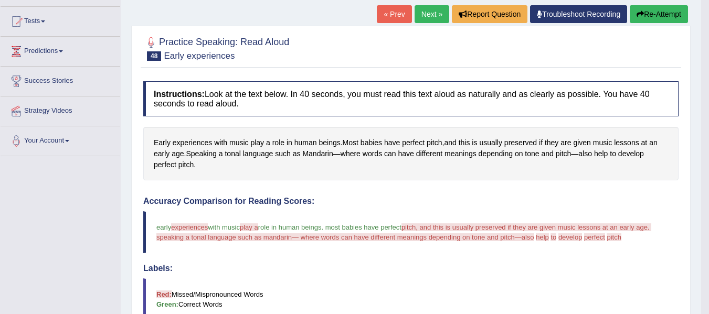
click at [653, 9] on button "Re-Attempt" at bounding box center [659, 14] width 58 height 18
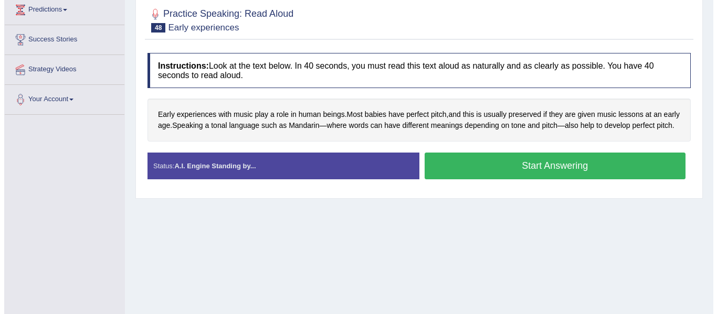
scroll to position [157, 0]
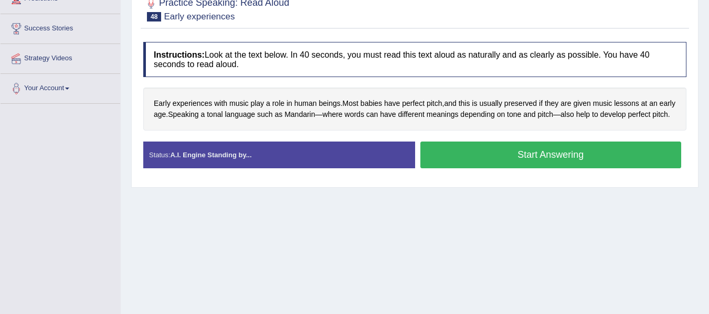
click at [466, 161] on button "Start Answering" at bounding box center [550, 155] width 261 height 27
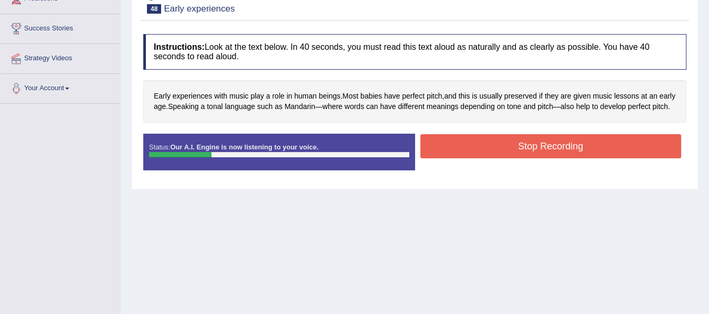
click at [488, 156] on button "Stop Recording" at bounding box center [550, 146] width 261 height 24
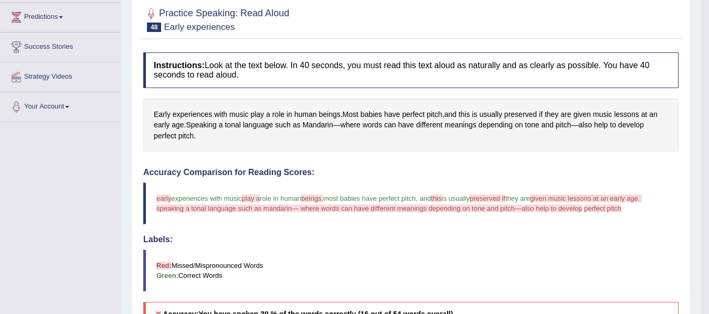
scroll to position [105, 0]
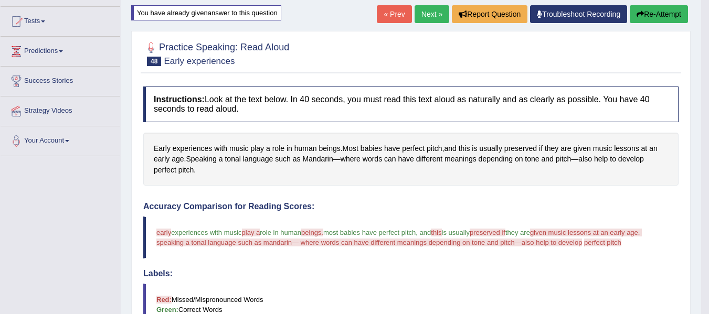
click at [652, 15] on button "Re-Attempt" at bounding box center [659, 14] width 58 height 18
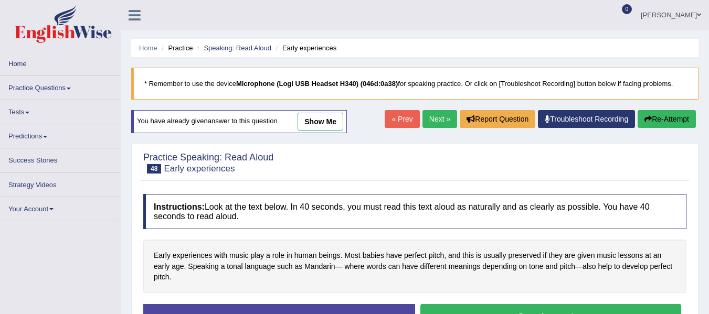
scroll to position [99, 0]
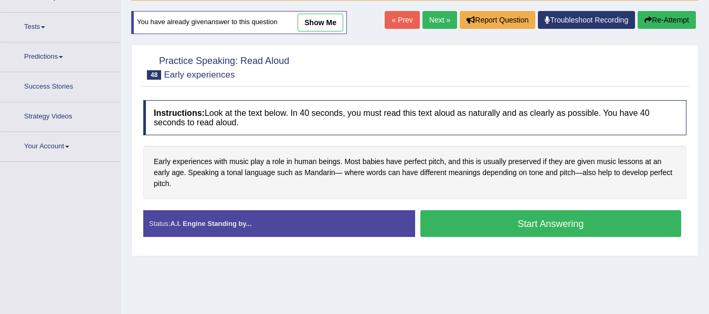
click at [495, 223] on button "Start Answering" at bounding box center [550, 223] width 261 height 27
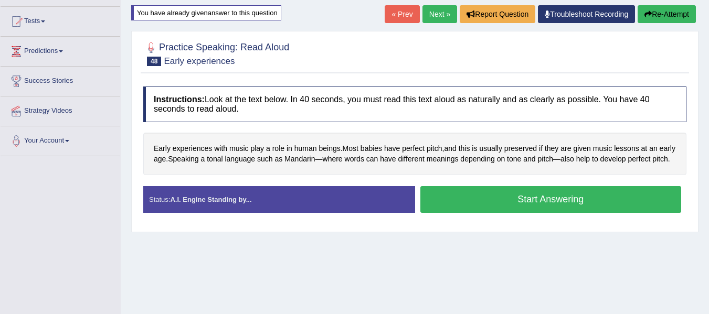
scroll to position [0, 0]
click at [472, 213] on button "Start Answering" at bounding box center [550, 199] width 261 height 27
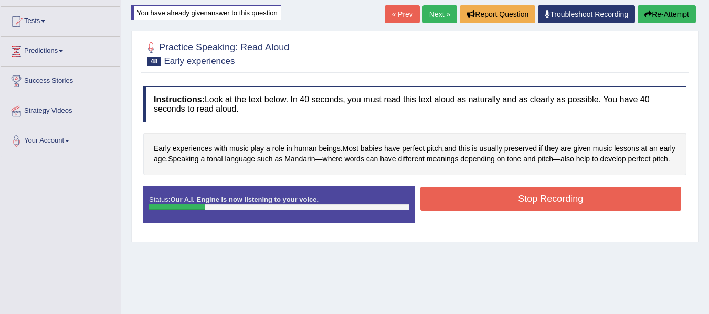
click at [481, 209] on button "Stop Recording" at bounding box center [550, 199] width 261 height 24
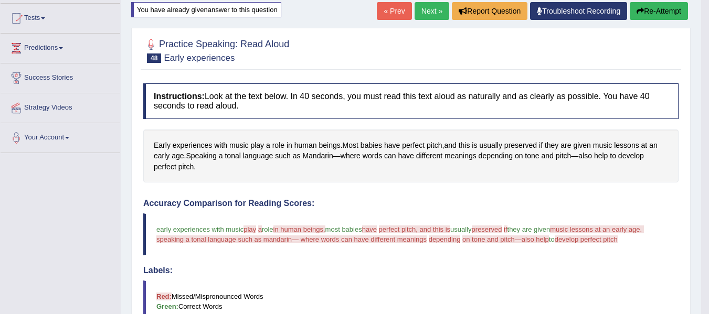
scroll to position [105, 0]
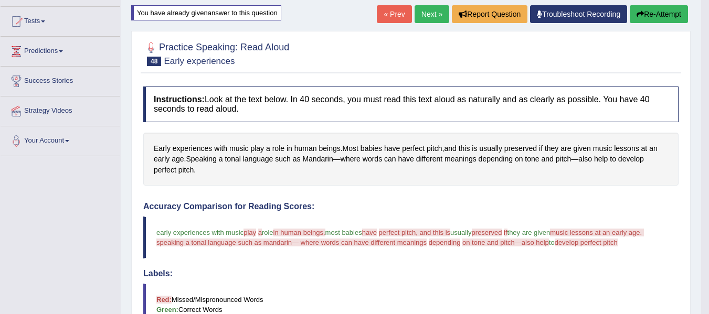
click at [418, 10] on link "Next »" at bounding box center [431, 14] width 35 height 18
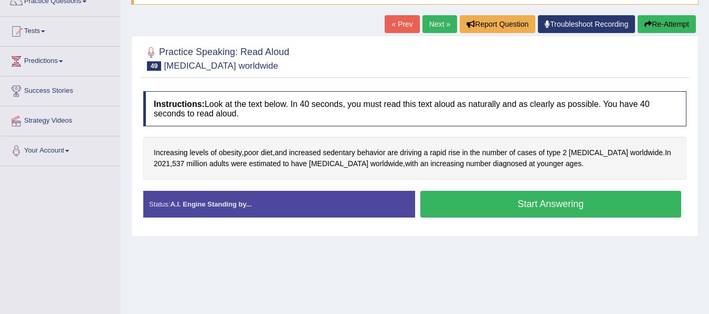
scroll to position [105, 0]
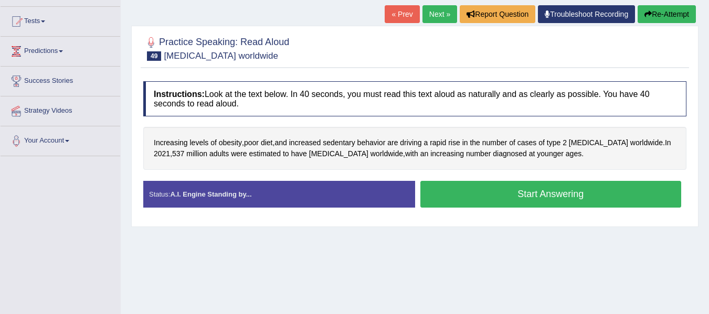
click at [676, 16] on button "Re-Attempt" at bounding box center [666, 14] width 58 height 18
click at [506, 197] on button "Start Answering" at bounding box center [550, 194] width 261 height 27
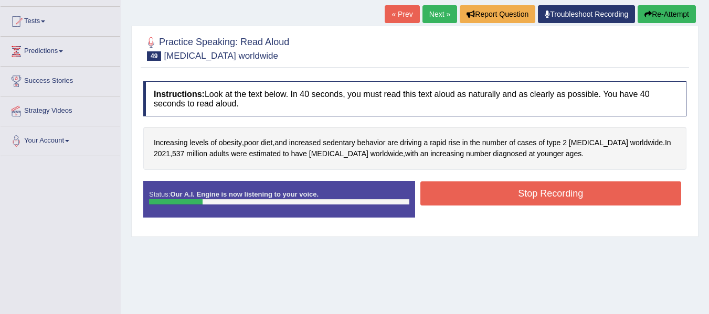
click at [619, 190] on button "Stop Recording" at bounding box center [550, 194] width 261 height 24
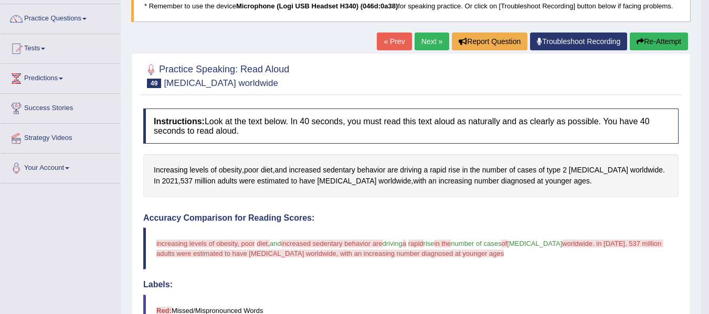
scroll to position [52, 0]
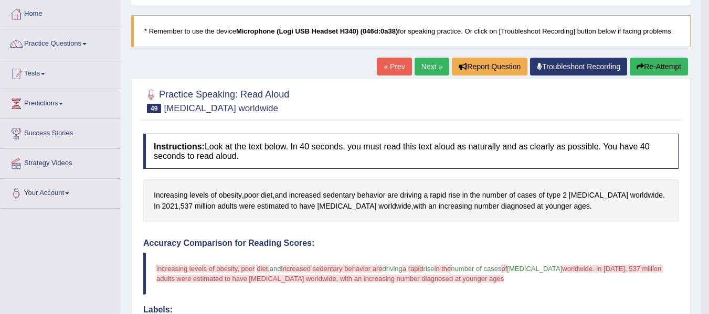
click at [638, 67] on icon "button" at bounding box center [639, 66] width 7 height 7
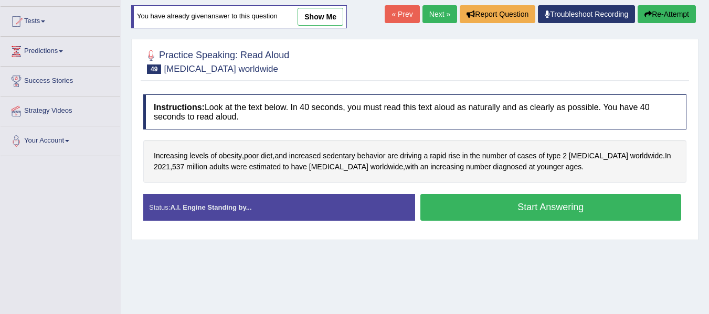
click at [498, 209] on button "Start Answering" at bounding box center [550, 207] width 261 height 27
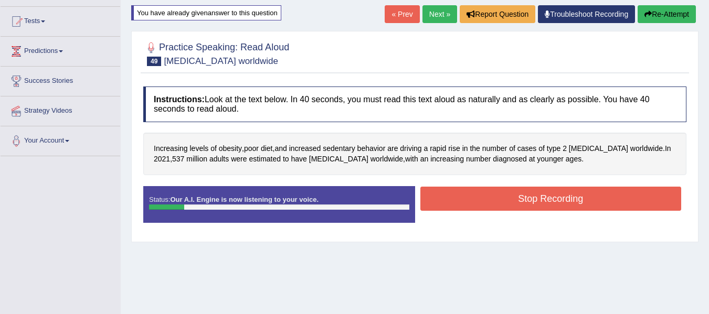
click at [467, 197] on button "Stop Recording" at bounding box center [550, 199] width 261 height 24
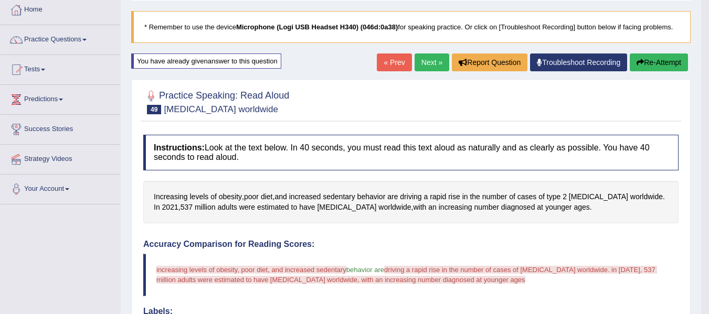
scroll to position [52, 0]
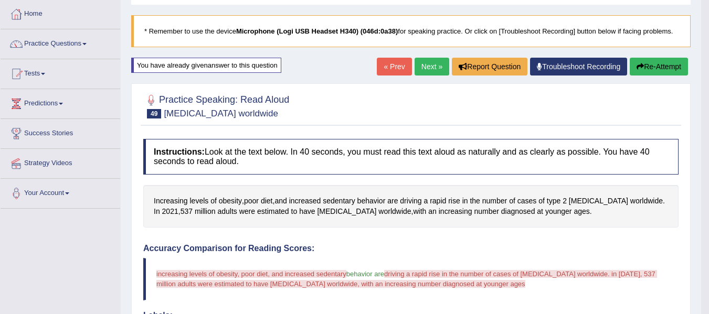
click at [657, 65] on button "Re-Attempt" at bounding box center [659, 67] width 58 height 18
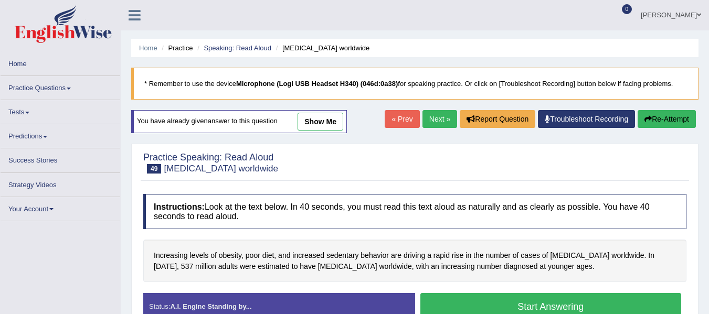
scroll to position [82, 0]
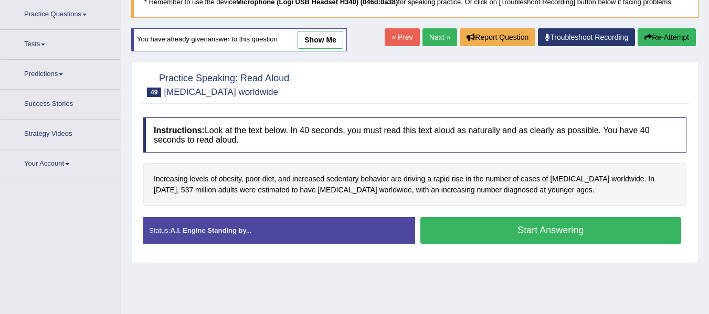
click at [472, 217] on button "Start Answering" at bounding box center [550, 230] width 261 height 27
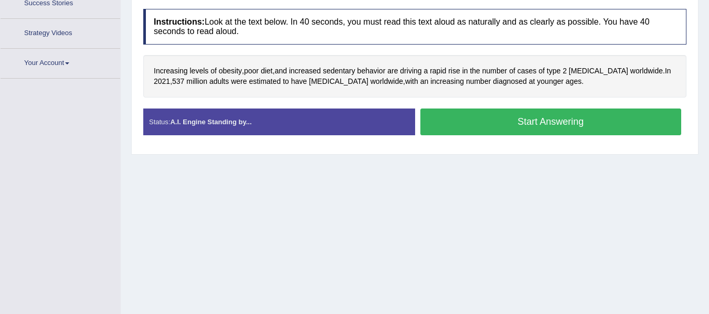
scroll to position [0, 0]
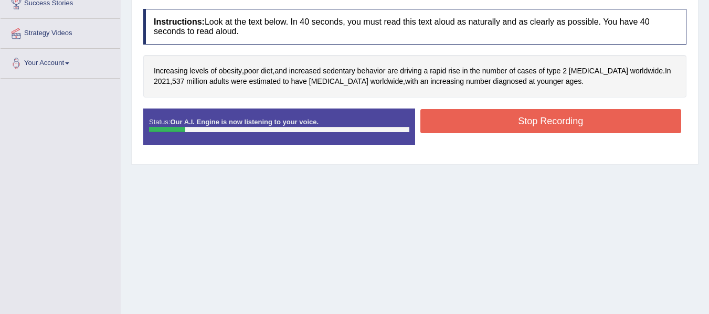
click at [529, 121] on button "Stop Recording" at bounding box center [550, 121] width 261 height 24
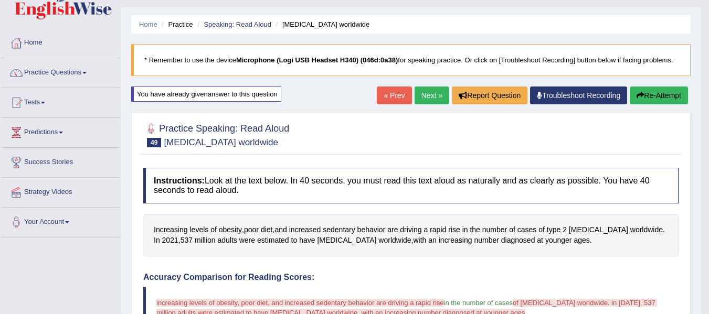
scroll to position [19, 0]
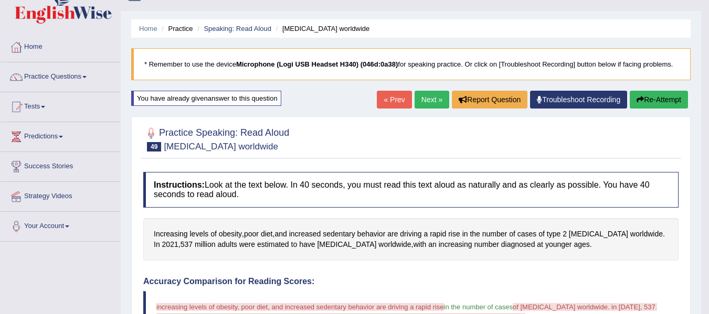
click at [645, 102] on button "Re-Attempt" at bounding box center [659, 100] width 58 height 18
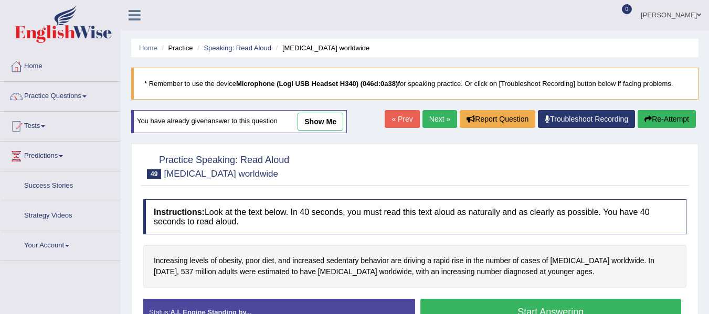
click at [538, 299] on button "Start Answering" at bounding box center [550, 312] width 261 height 27
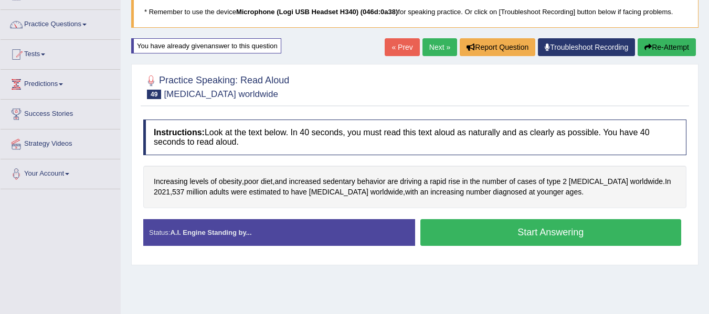
click at [527, 240] on button "Start Answering" at bounding box center [550, 232] width 261 height 27
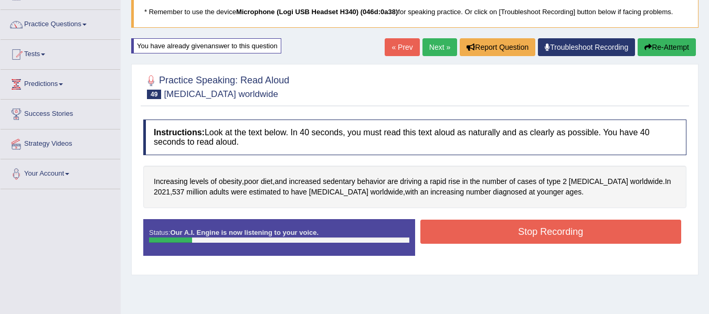
click at [523, 233] on button "Stop Recording" at bounding box center [550, 232] width 261 height 24
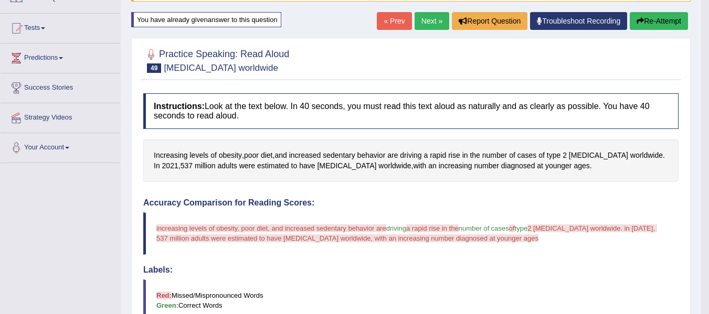
scroll to position [72, 0]
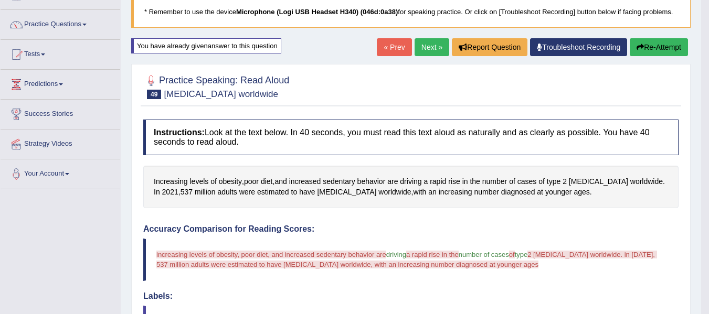
click at [664, 51] on button "Re-Attempt" at bounding box center [659, 47] width 58 height 18
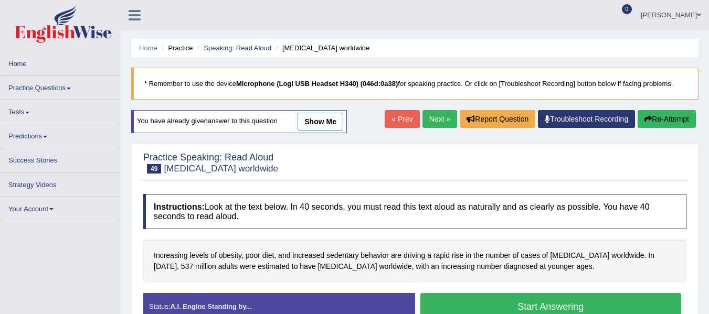
scroll to position [186, 0]
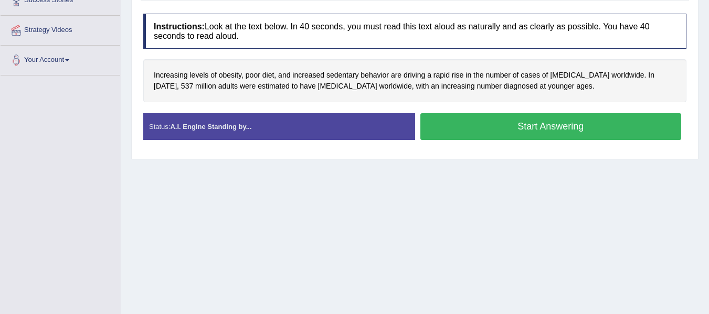
drag, startPoint x: 581, startPoint y: 80, endPoint x: 570, endPoint y: 86, distance: 12.9
click at [580, 113] on button "Start Answering" at bounding box center [550, 126] width 261 height 27
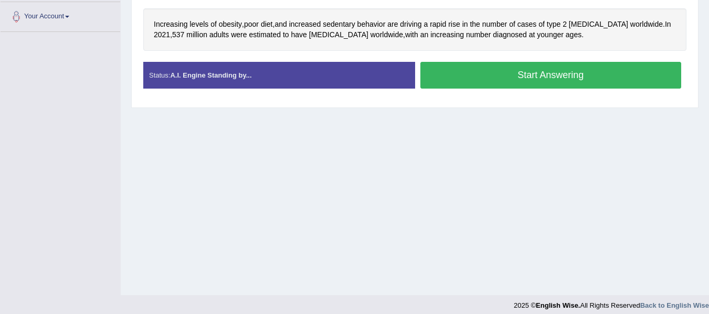
scroll to position [0, 0]
click at [502, 77] on button "Start Answering" at bounding box center [550, 75] width 261 height 27
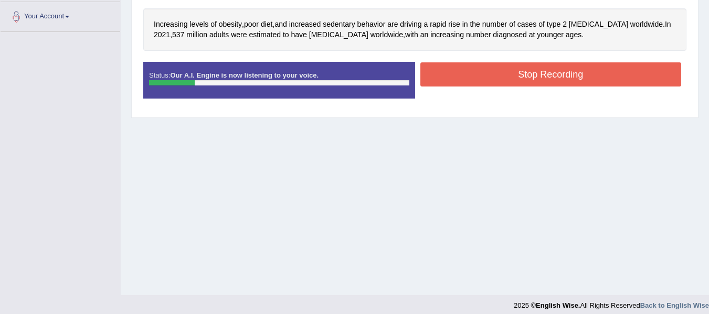
click at [528, 81] on button "Stop Recording" at bounding box center [550, 74] width 261 height 24
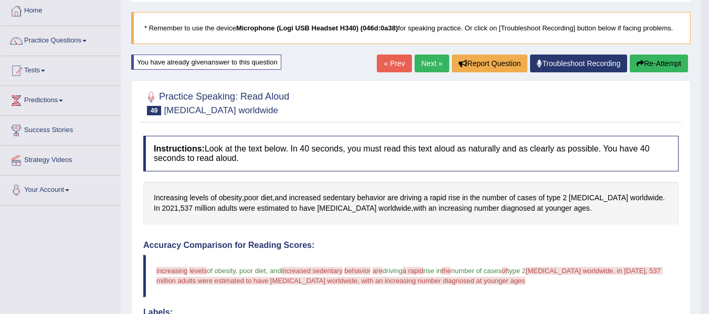
scroll to position [19, 0]
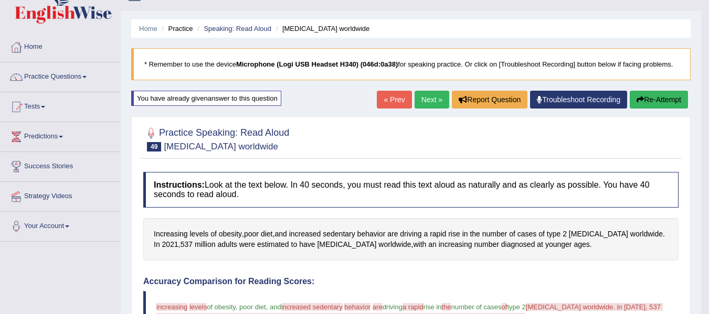
click at [429, 103] on link "Next »" at bounding box center [431, 100] width 35 height 18
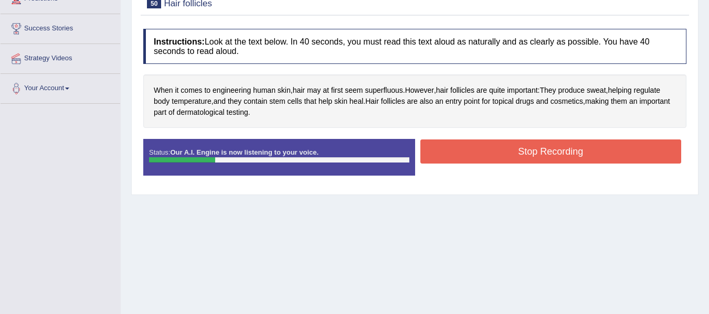
click at [558, 158] on button "Stop Recording" at bounding box center [550, 152] width 261 height 24
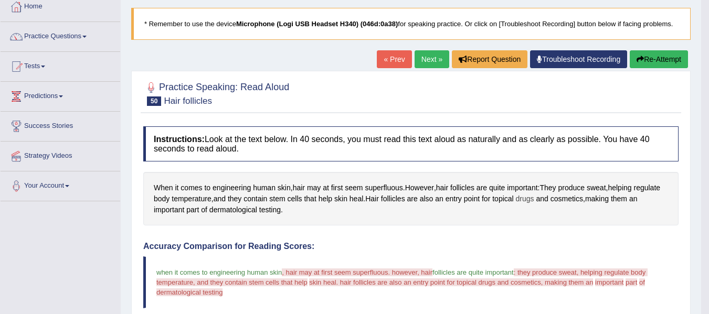
scroll to position [52, 0]
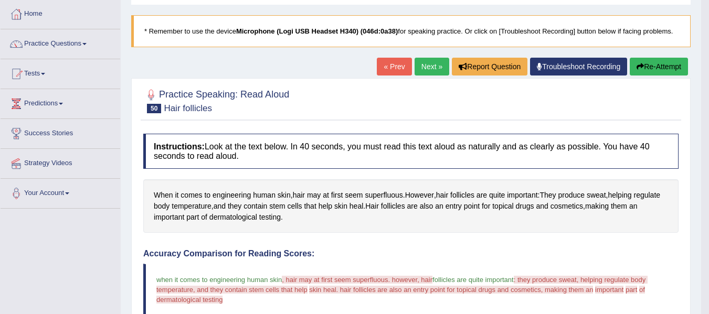
click at [639, 68] on icon "button" at bounding box center [639, 66] width 7 height 7
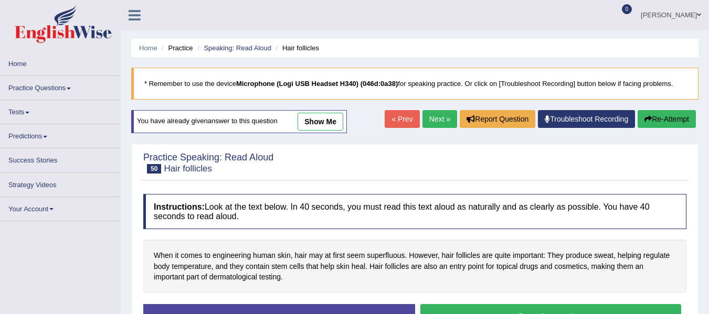
scroll to position [52, 0]
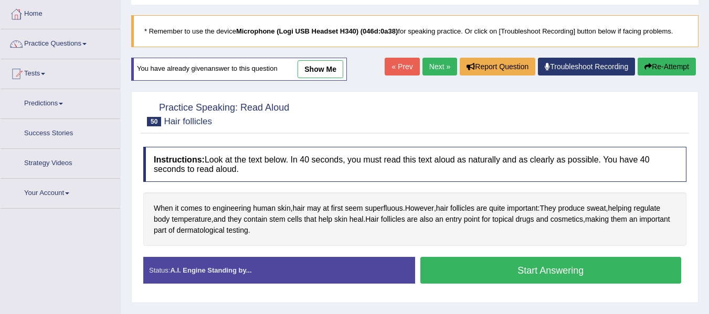
click at [491, 267] on button "Start Answering" at bounding box center [550, 270] width 261 height 27
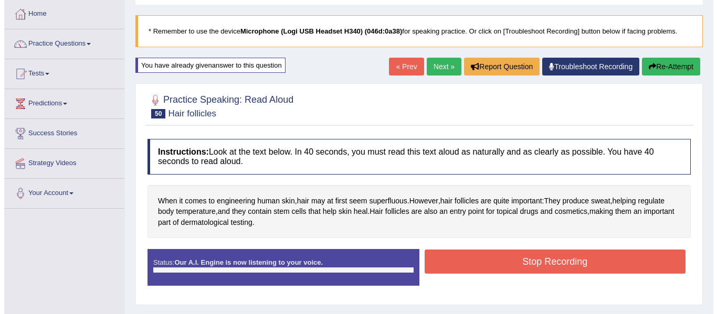
scroll to position [0, 0]
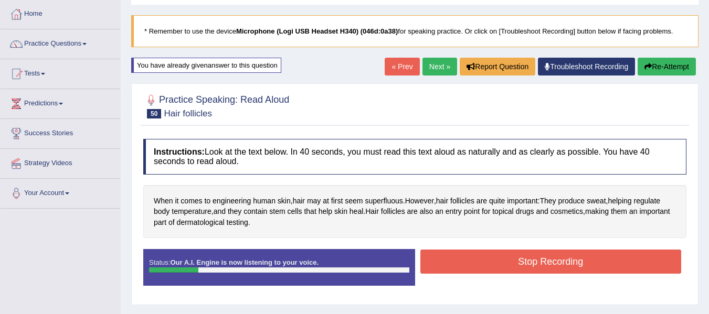
click at [508, 269] on button "Stop Recording" at bounding box center [550, 262] width 261 height 24
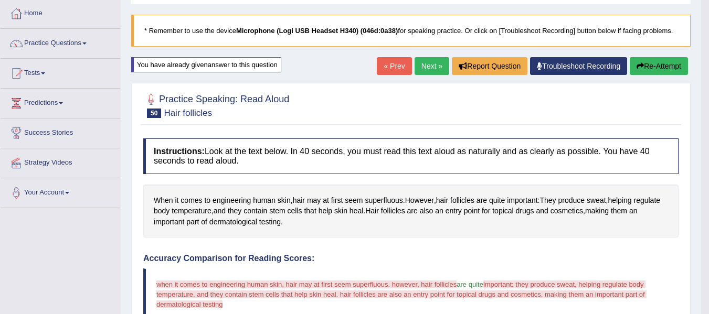
scroll to position [52, 0]
click at [661, 69] on button "Re-Attempt" at bounding box center [659, 67] width 58 height 18
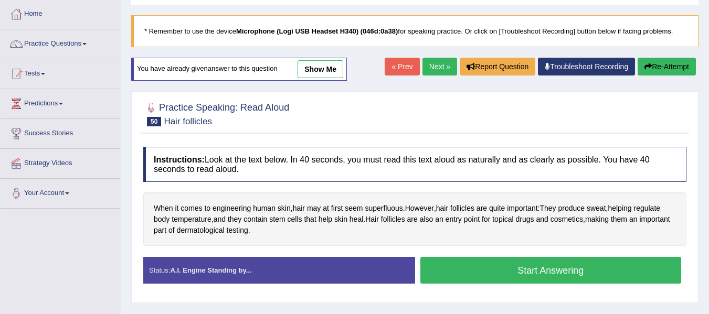
click at [553, 268] on button "Start Answering" at bounding box center [550, 270] width 261 height 27
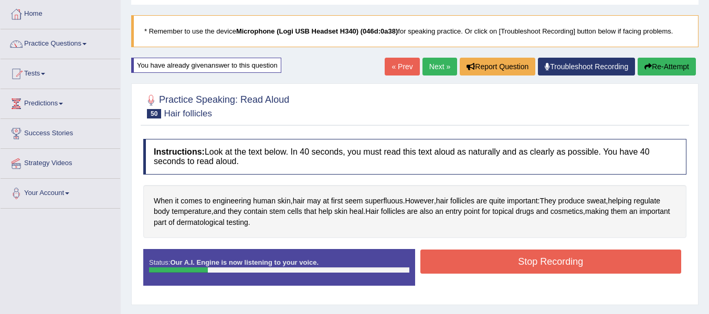
click at [593, 261] on button "Stop Recording" at bounding box center [550, 262] width 261 height 24
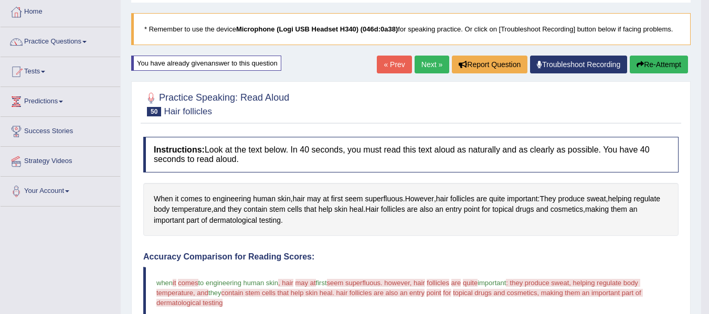
scroll to position [52, 0]
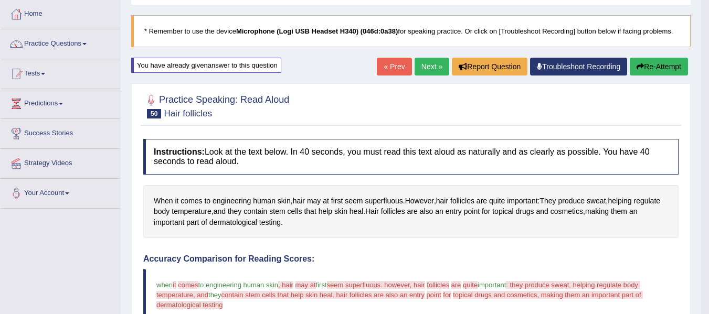
click at [656, 61] on button "Re-Attempt" at bounding box center [659, 67] width 58 height 18
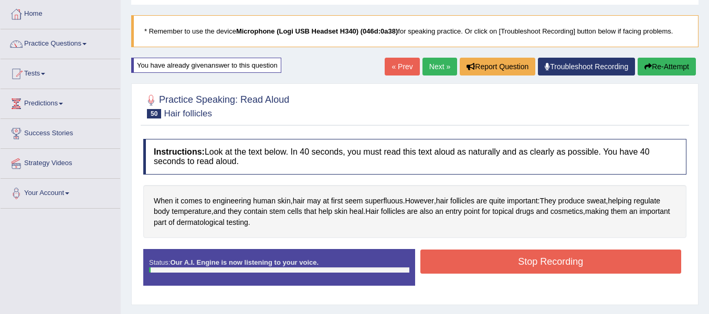
scroll to position [52, 0]
click at [491, 273] on button "Stop Recording" at bounding box center [550, 262] width 261 height 24
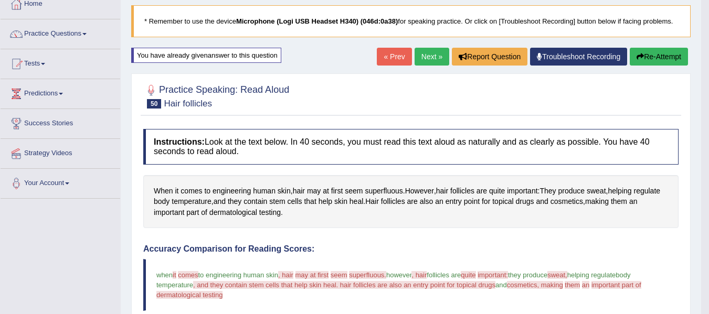
scroll to position [0, 0]
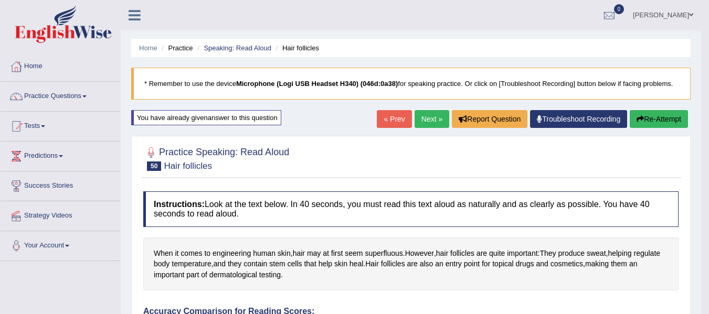
click at [438, 117] on link "Next »" at bounding box center [431, 119] width 35 height 18
